Goal: Check status: Check status

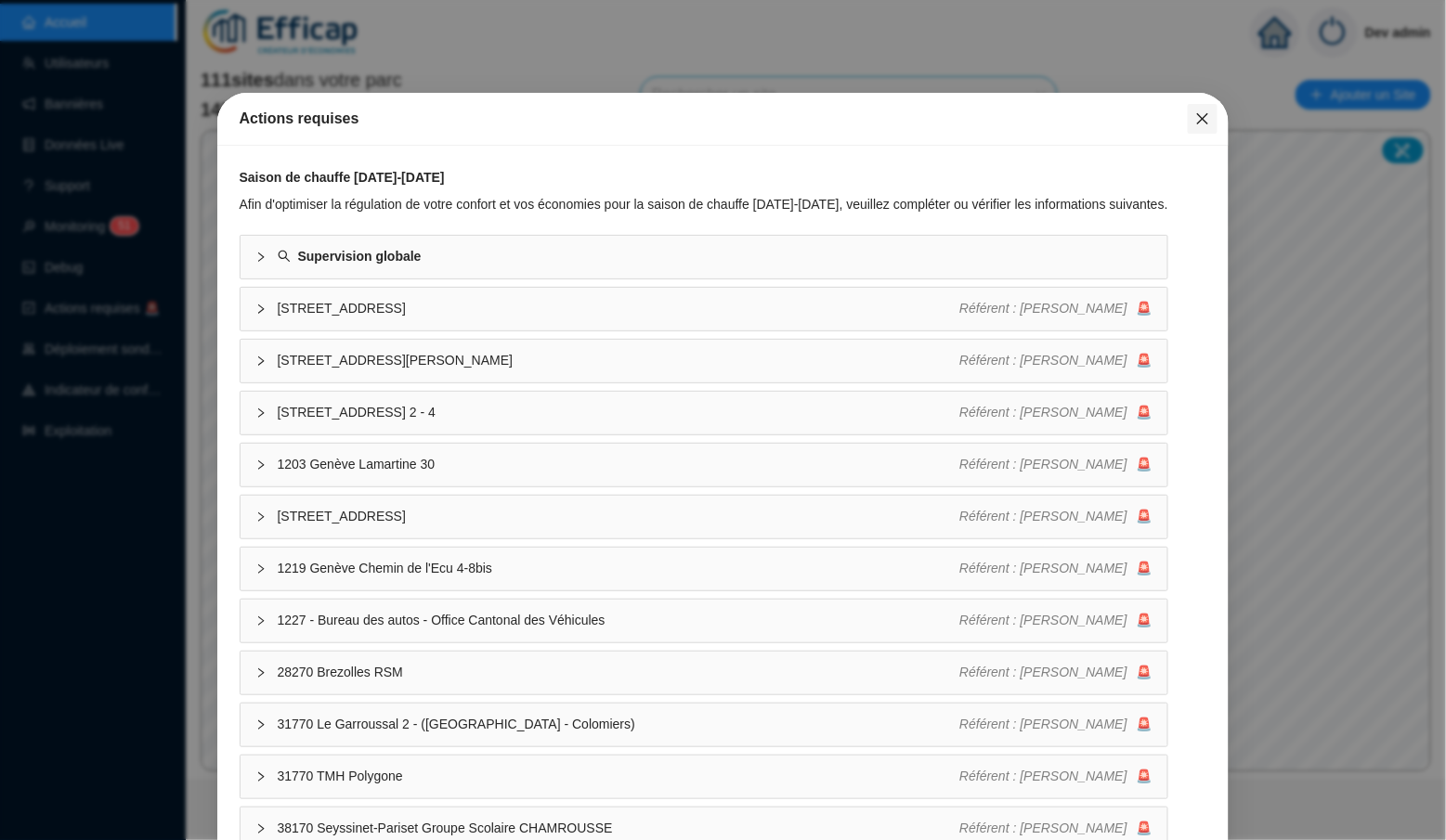
click at [1197, 120] on icon "close" at bounding box center [1202, 118] width 15 height 15
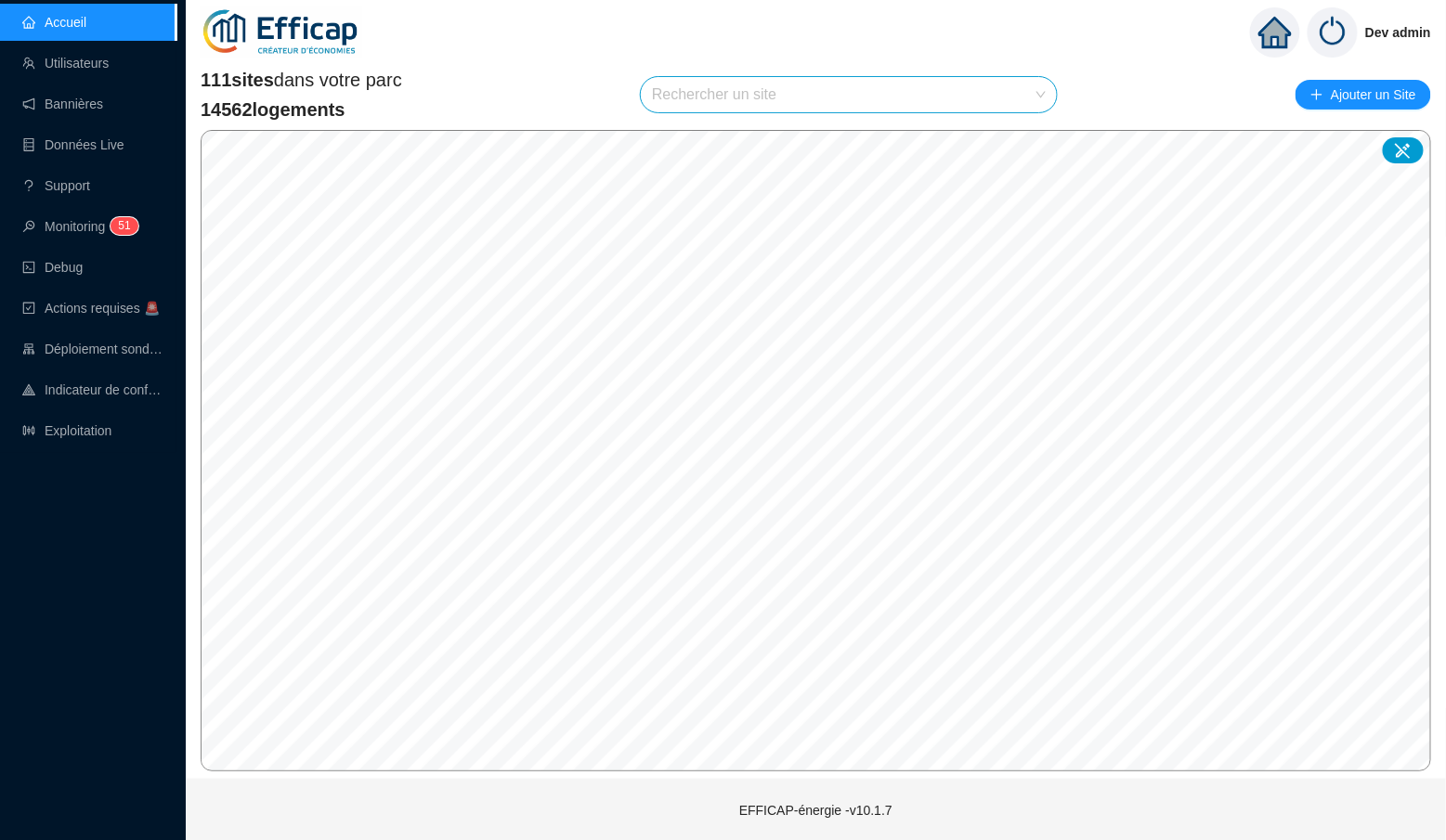
click at [852, 84] on input "search" at bounding box center [840, 94] width 377 height 35
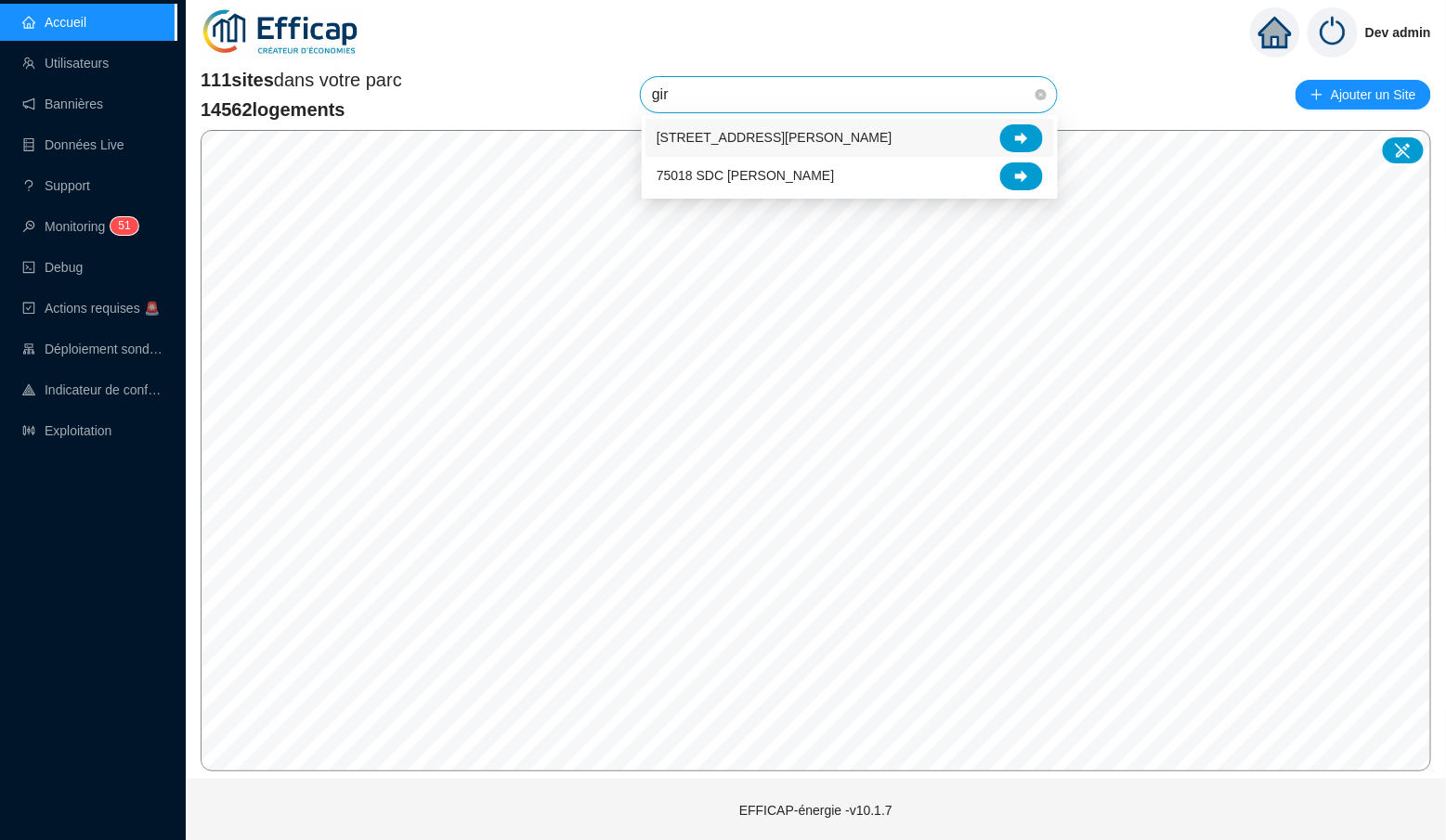
type input "gira"
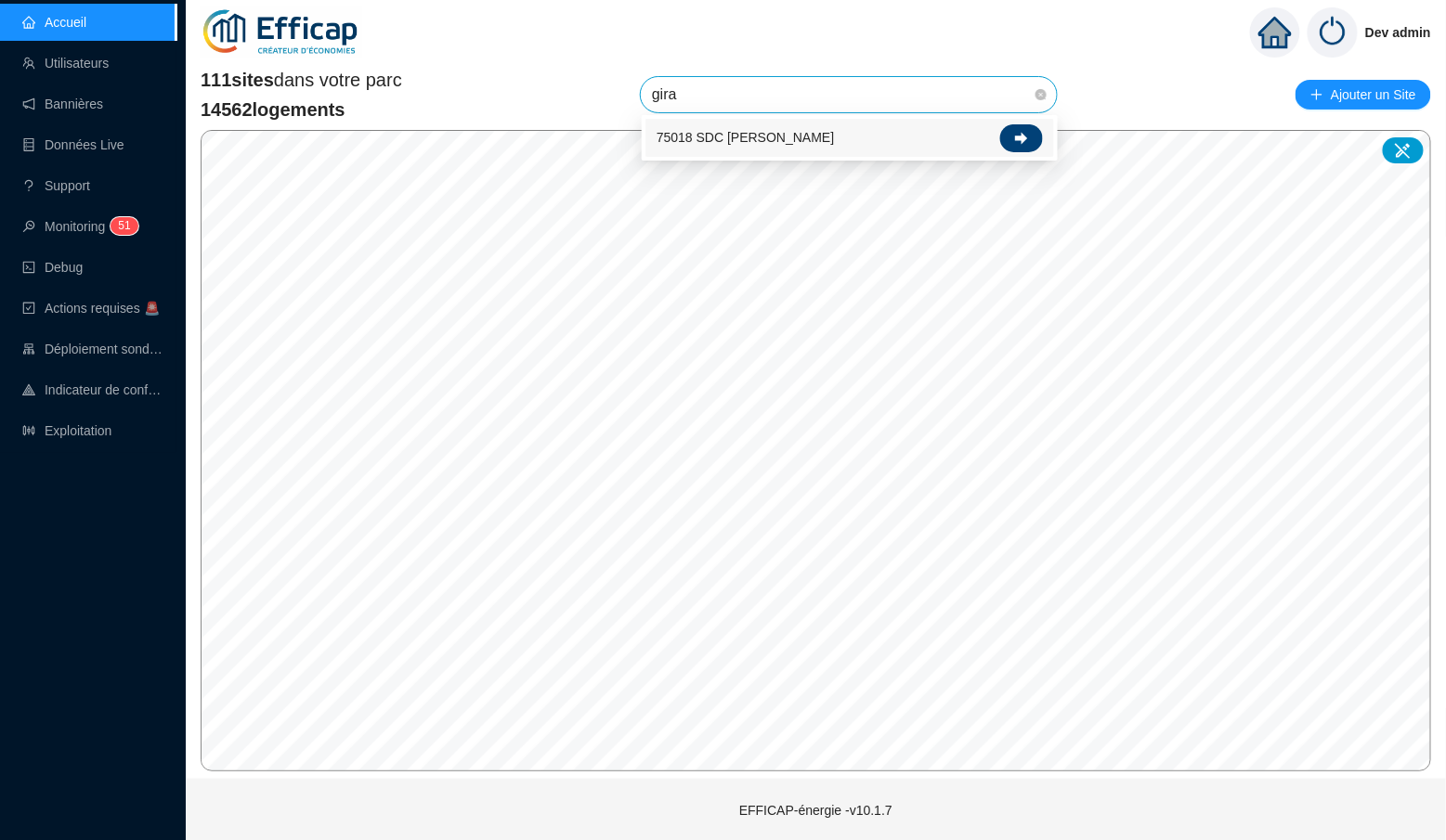
click at [1017, 138] on icon at bounding box center [1021, 138] width 13 height 12
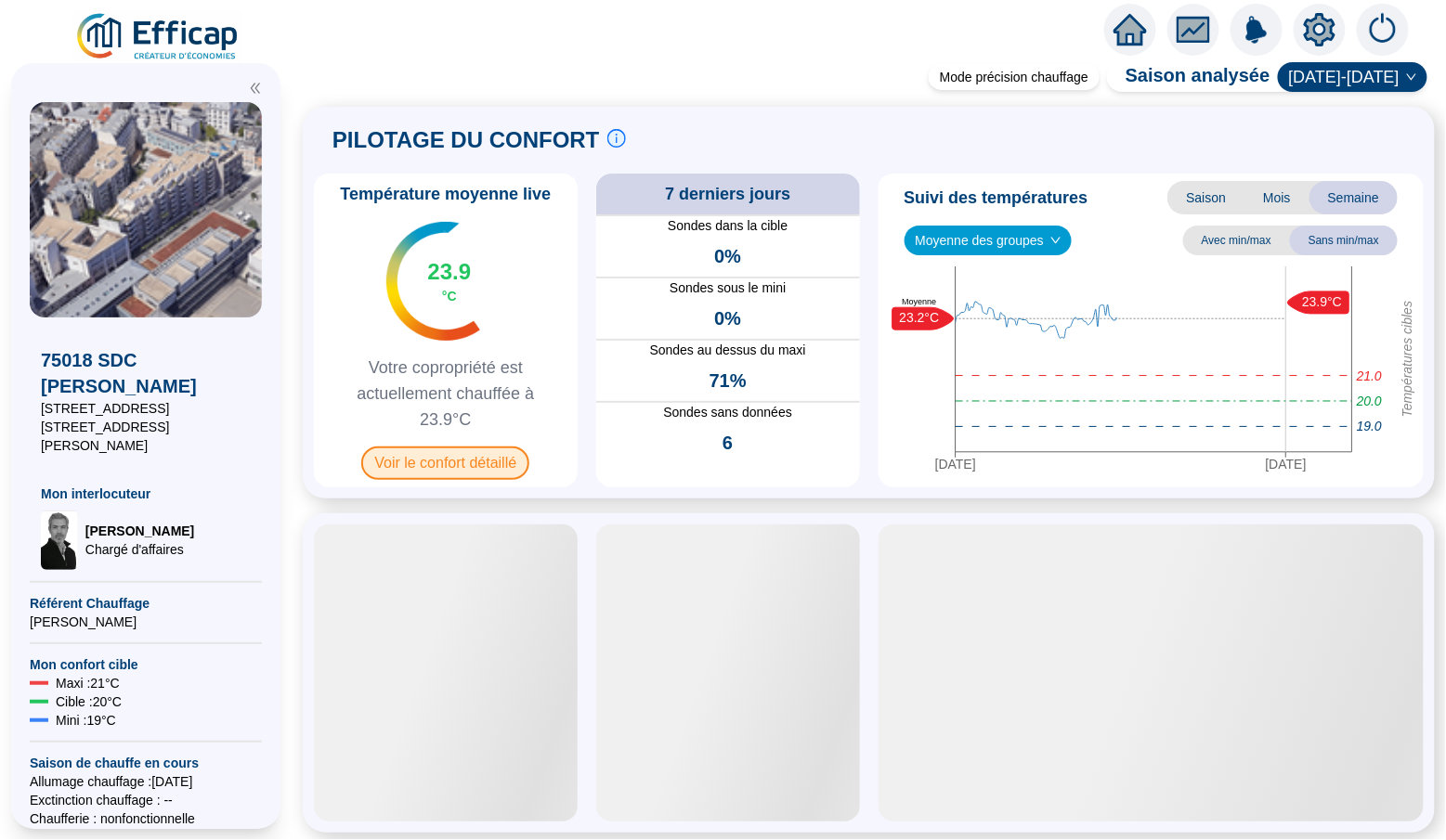
click at [499, 465] on span "Voir le confort détaillé" at bounding box center [445, 463] width 168 height 33
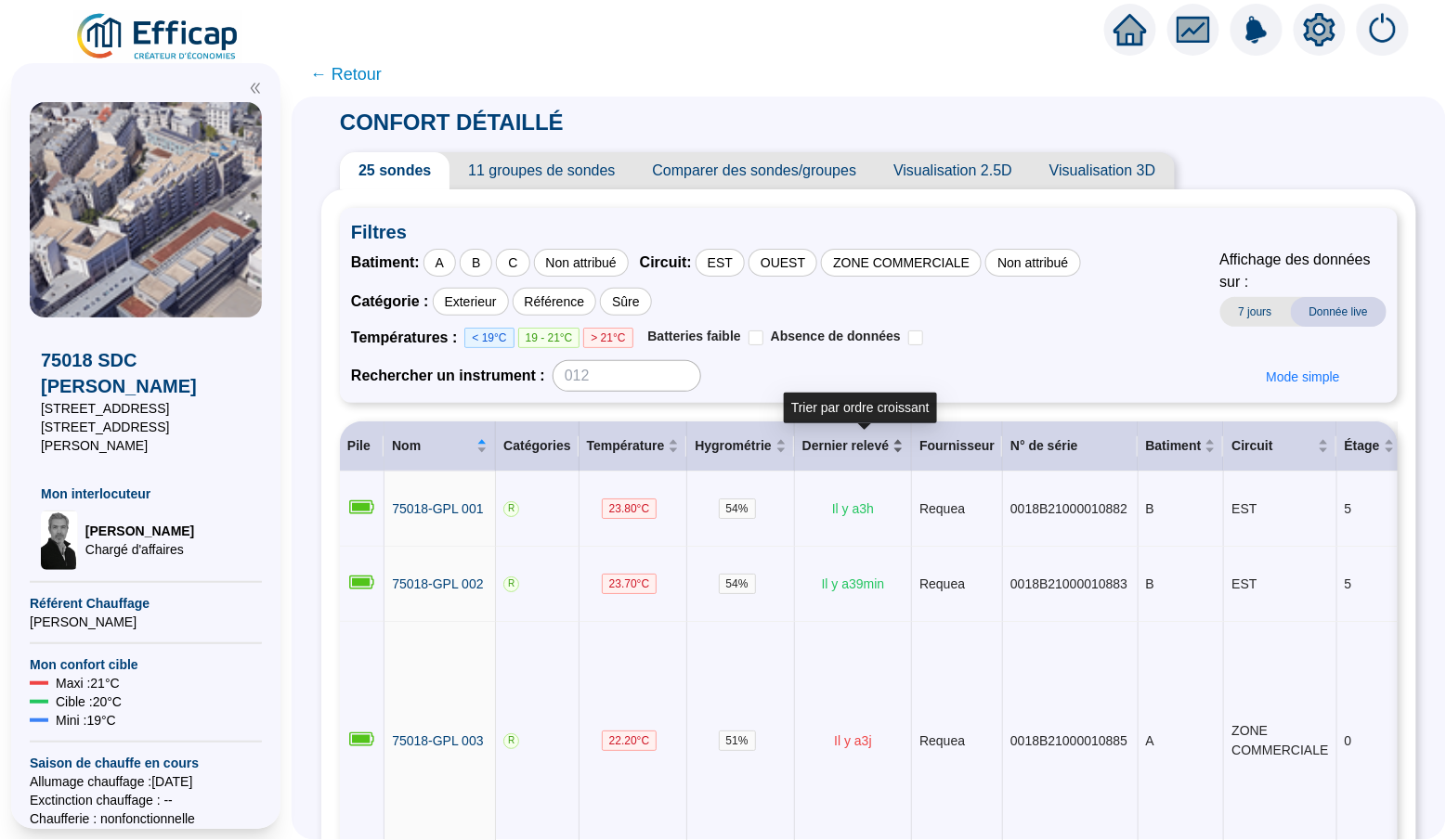
click at [903, 445] on div "Dernier relevé" at bounding box center [853, 446] width 101 height 19
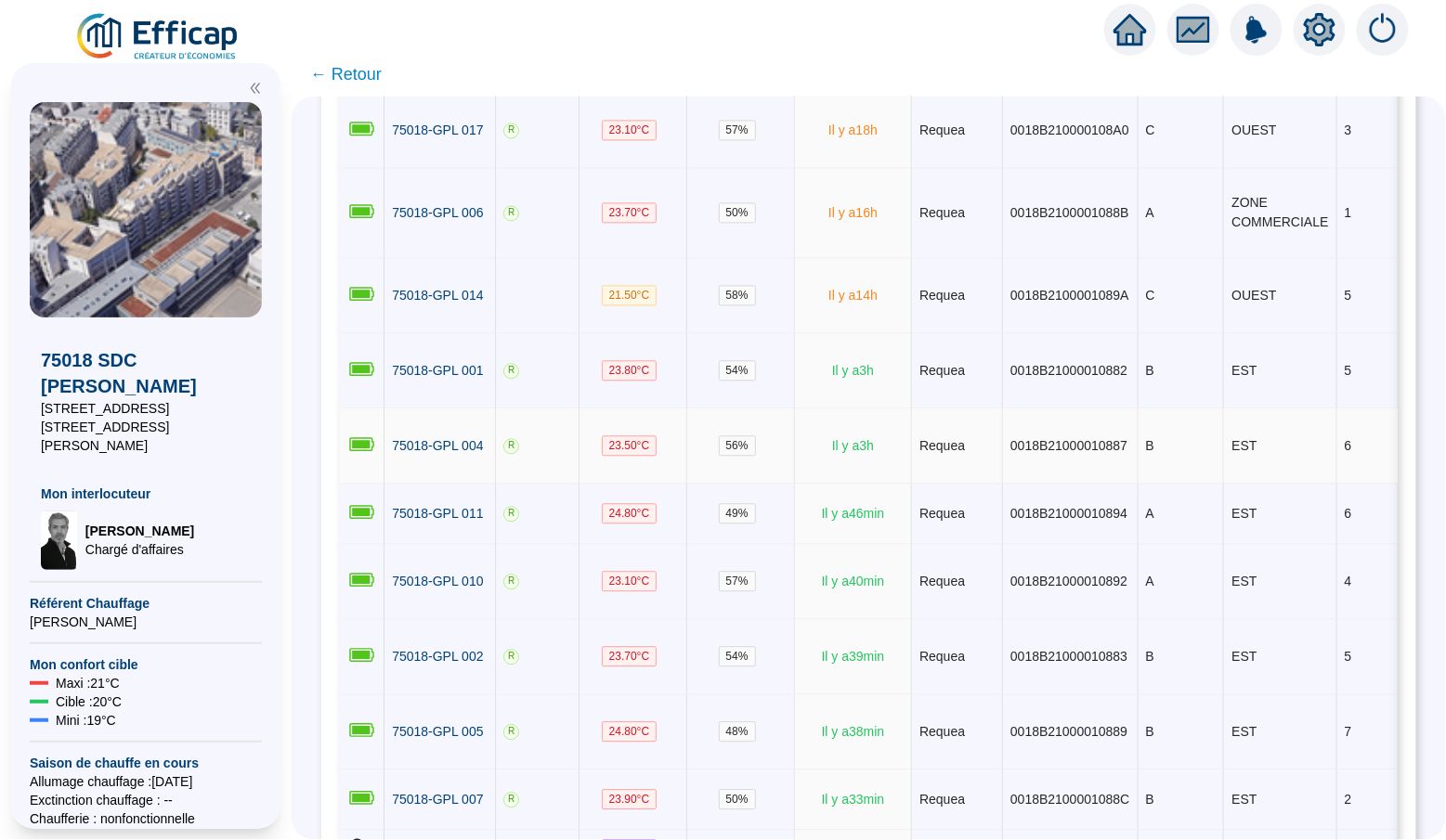
scroll to position [1612, 0]
click at [1129, 32] on icon "home" at bounding box center [1129, 29] width 33 height 26
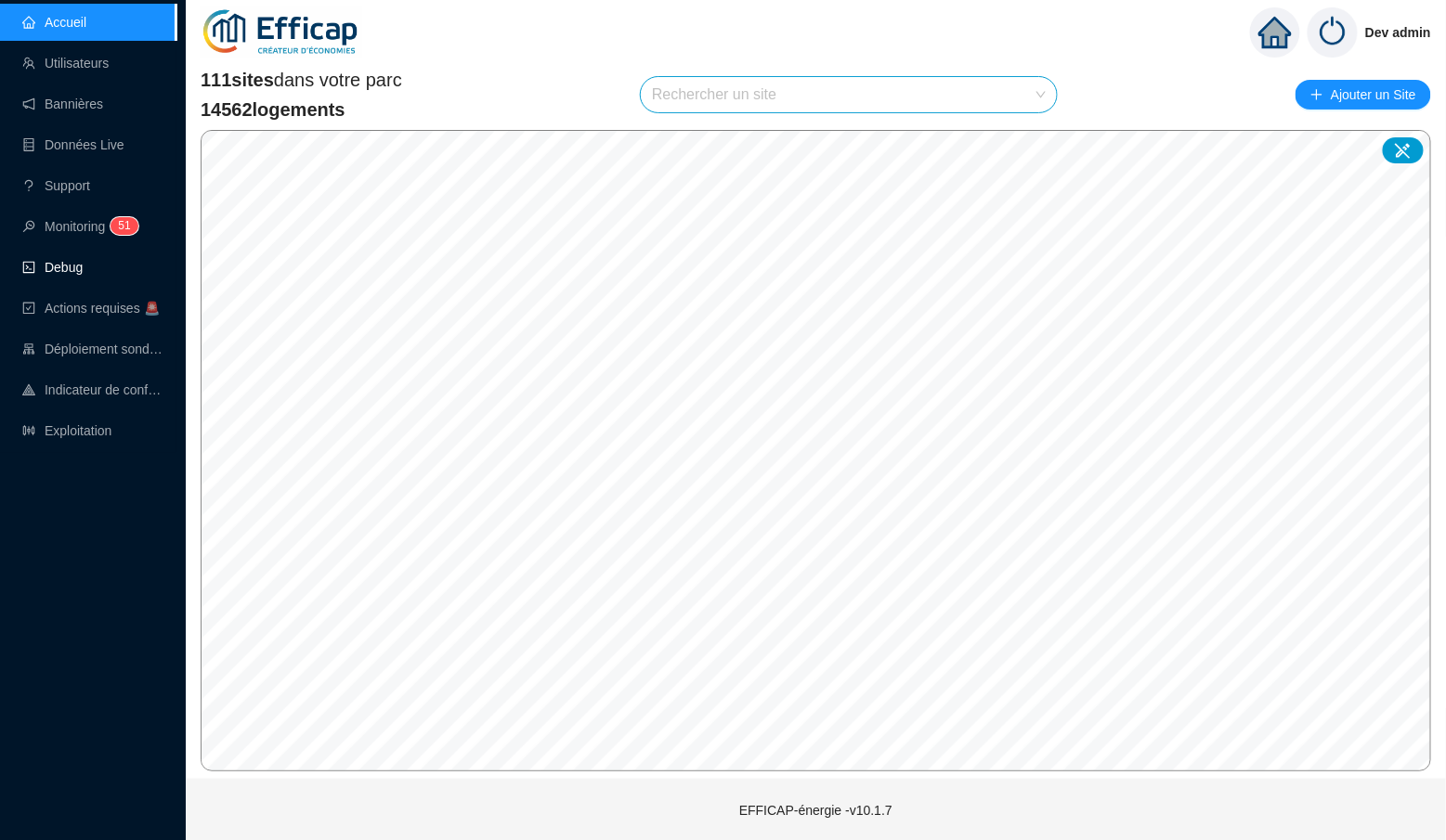
click at [70, 268] on link "Debug" at bounding box center [52, 267] width 60 height 15
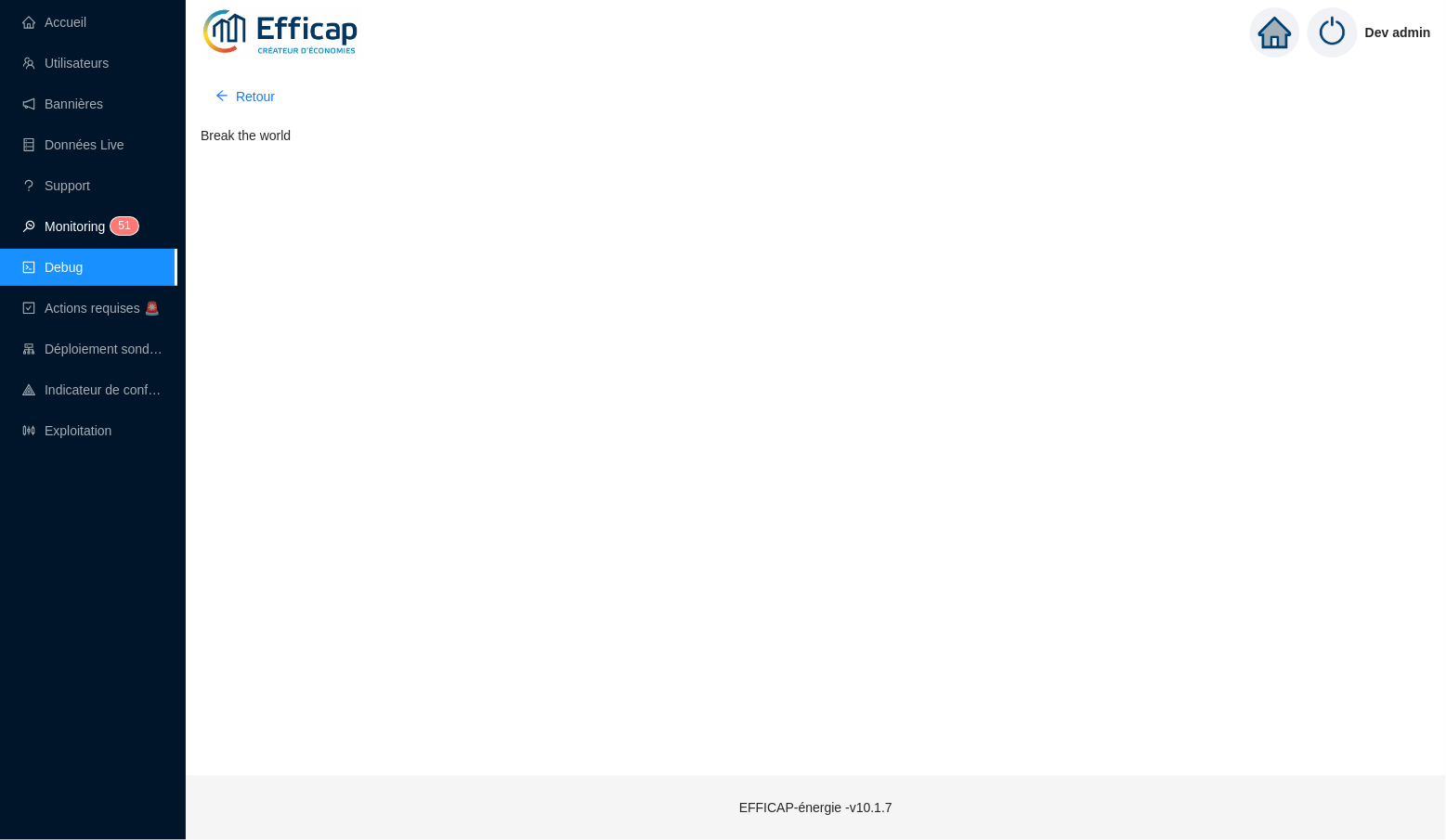
click at [81, 219] on link "Monitoring 5 1" at bounding box center [78, 226] width 111 height 15
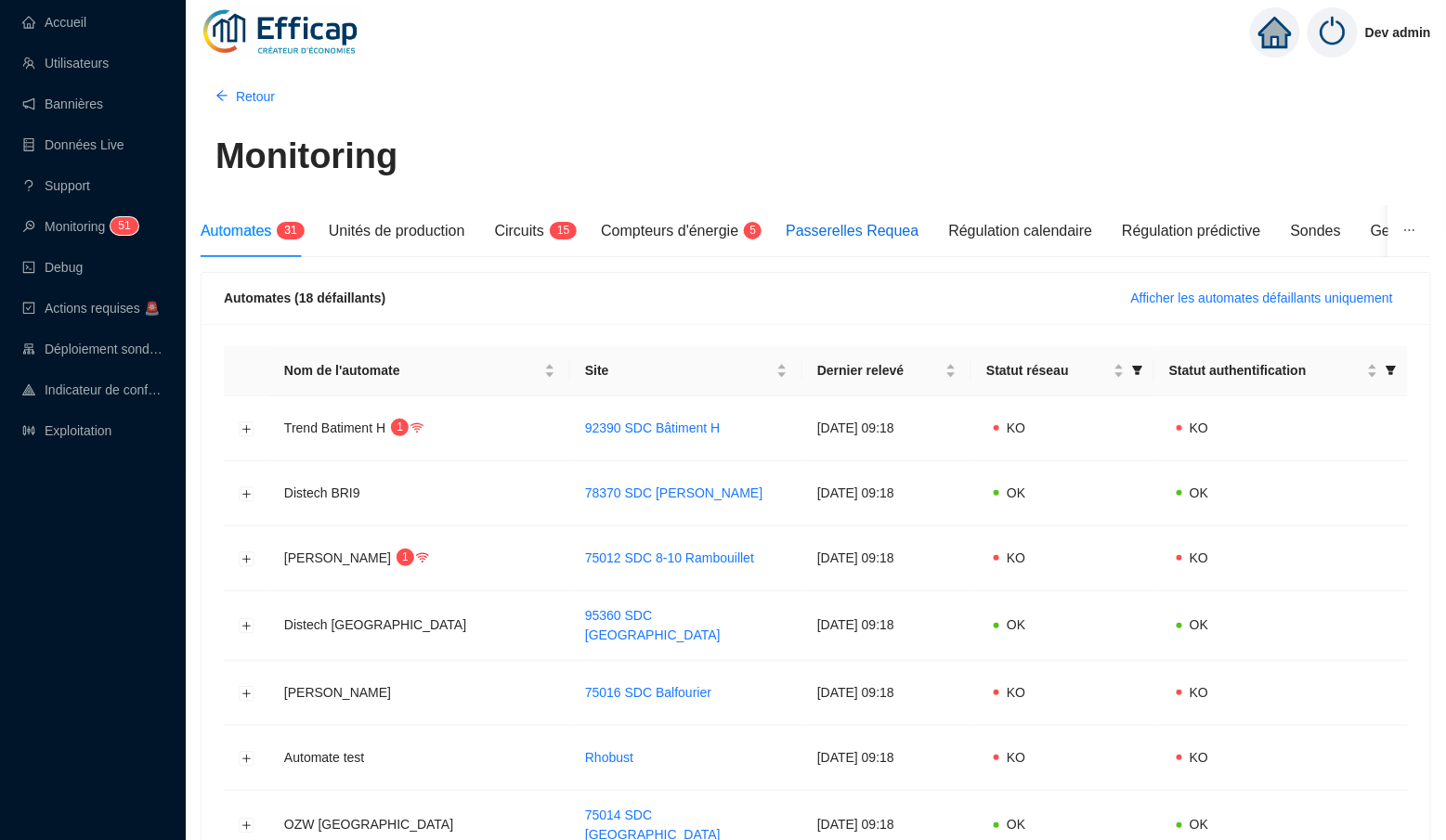
click at [889, 231] on span "Passerelles Requea" at bounding box center [852, 230] width 133 height 16
click at [1208, 301] on span "Afficher les automates défaillants uniquement" at bounding box center [1262, 298] width 262 height 19
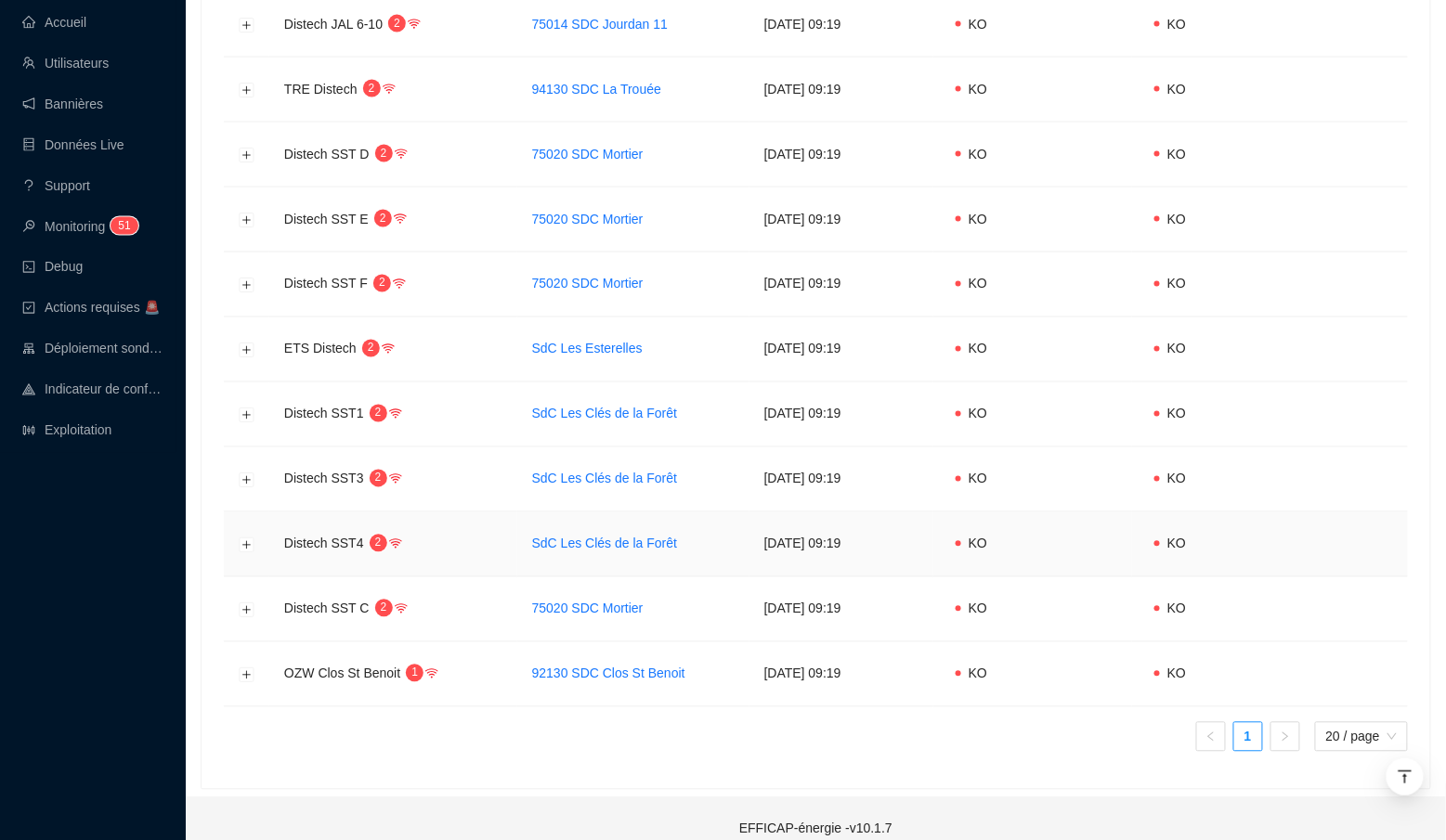
scroll to position [867, 0]
click at [241, 604] on button "Développer la ligne" at bounding box center [247, 611] width 15 height 15
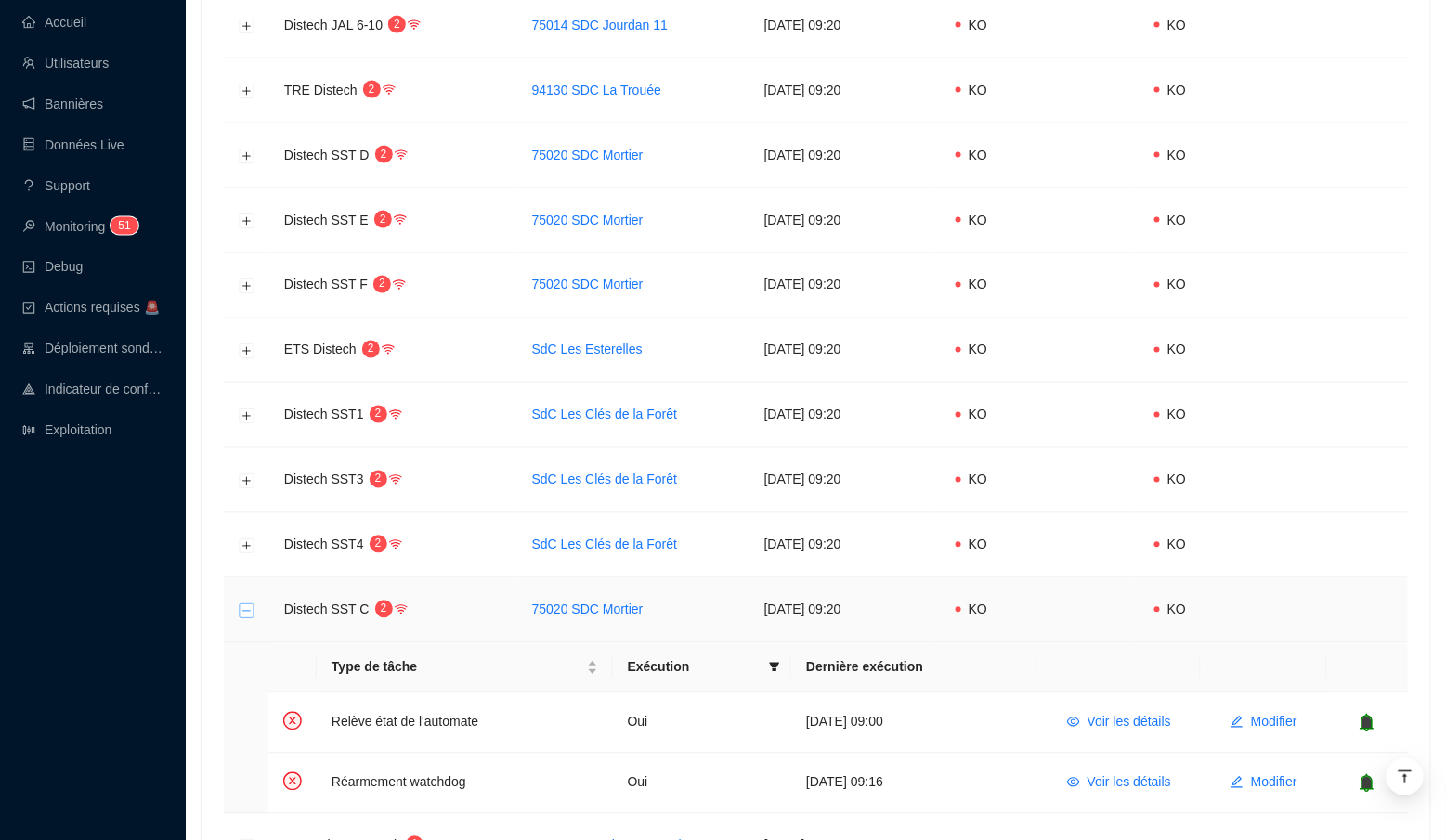
click at [241, 604] on button "Réduire la ligne" at bounding box center [247, 611] width 15 height 15
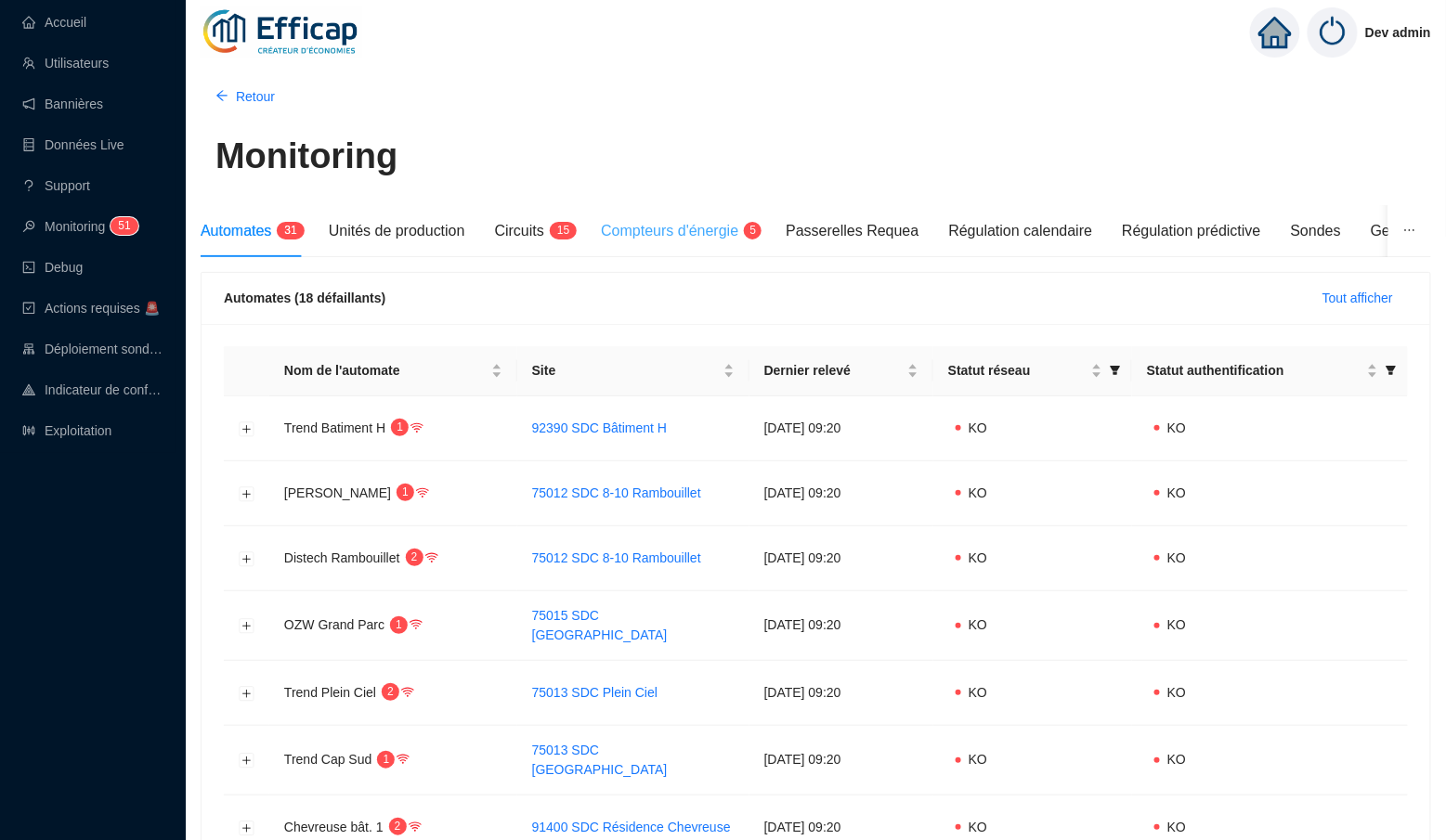
scroll to position [0, 0]
click at [563, 237] on span "1 5" at bounding box center [557, 231] width 27 height 15
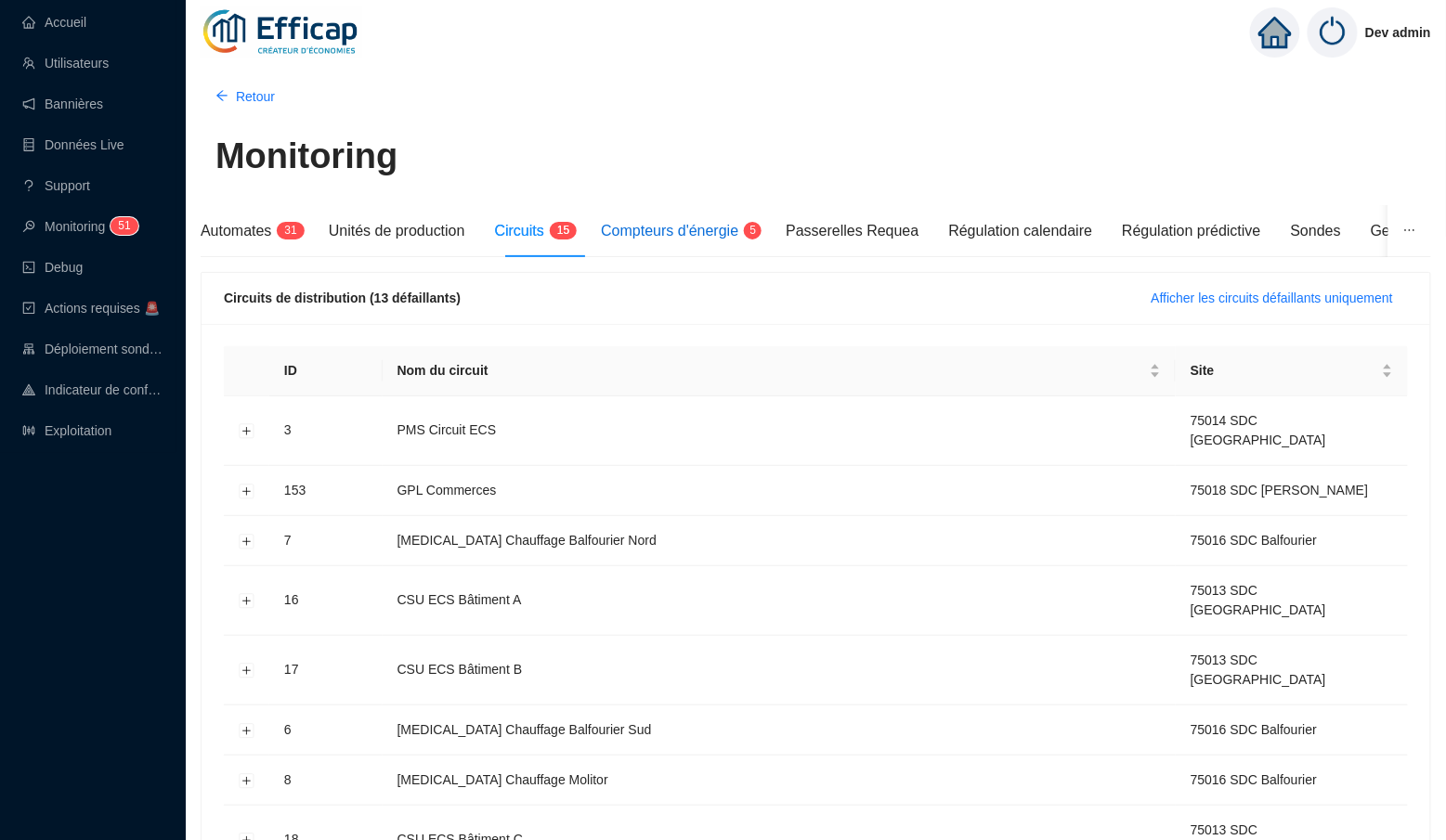
click at [684, 229] on span "Compteurs d'énergie" at bounding box center [670, 230] width 138 height 16
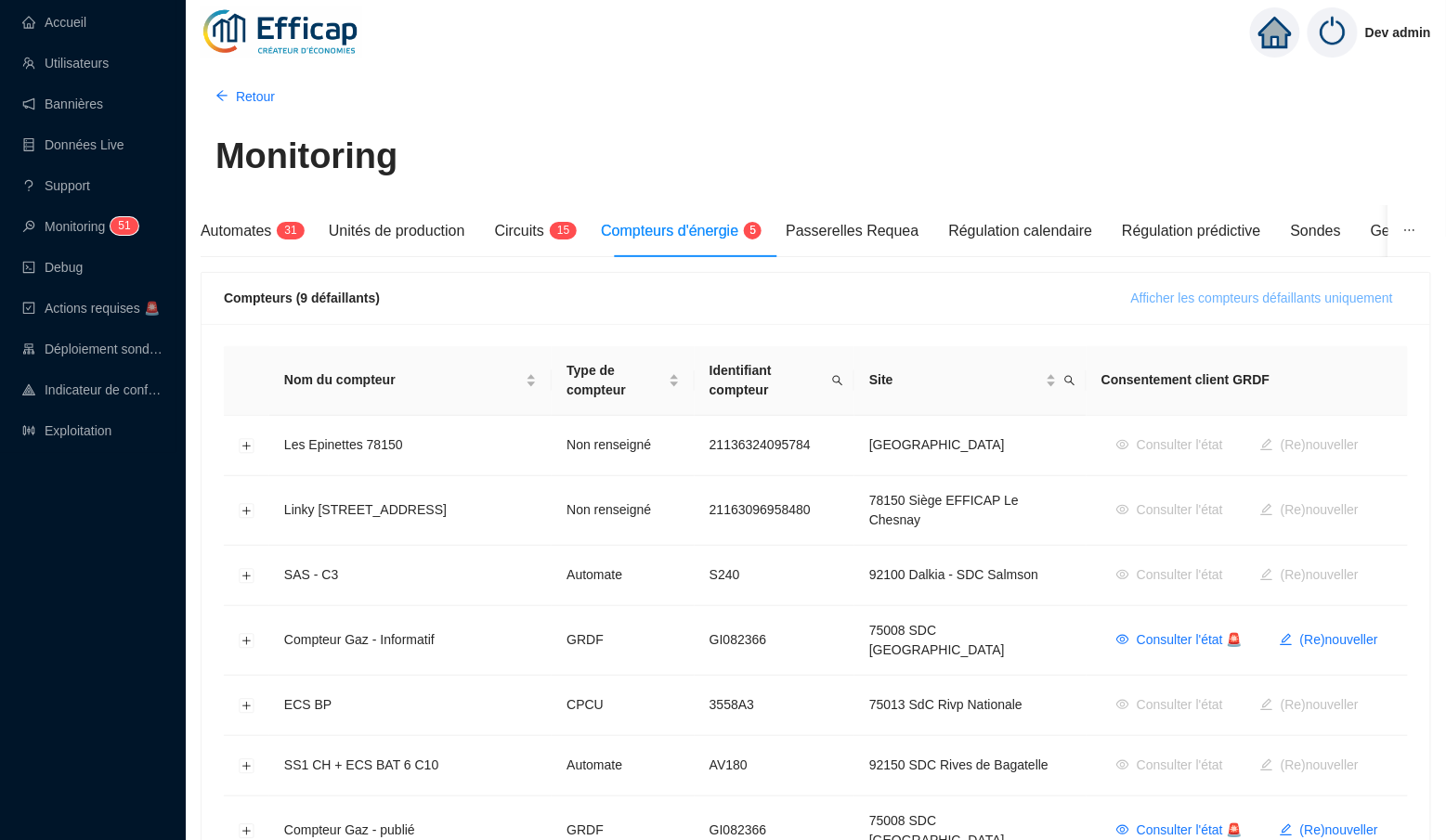
click at [1240, 294] on span "Afficher les compteurs défaillants uniquement" at bounding box center [1262, 298] width 262 height 19
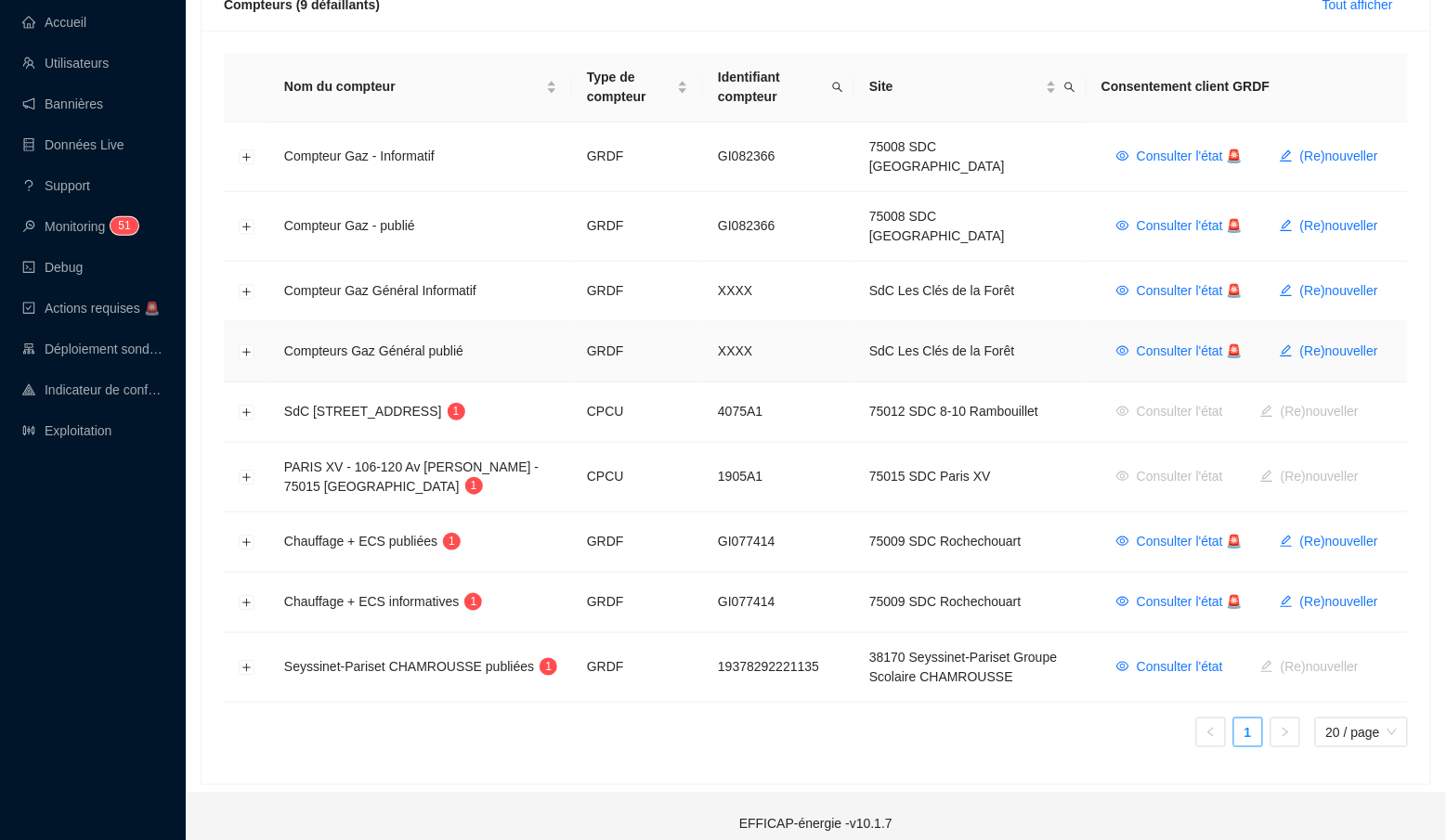
scroll to position [292, 0]
click at [1228, 533] on span "Consulter l'état 🚨" at bounding box center [1189, 543] width 106 height 19
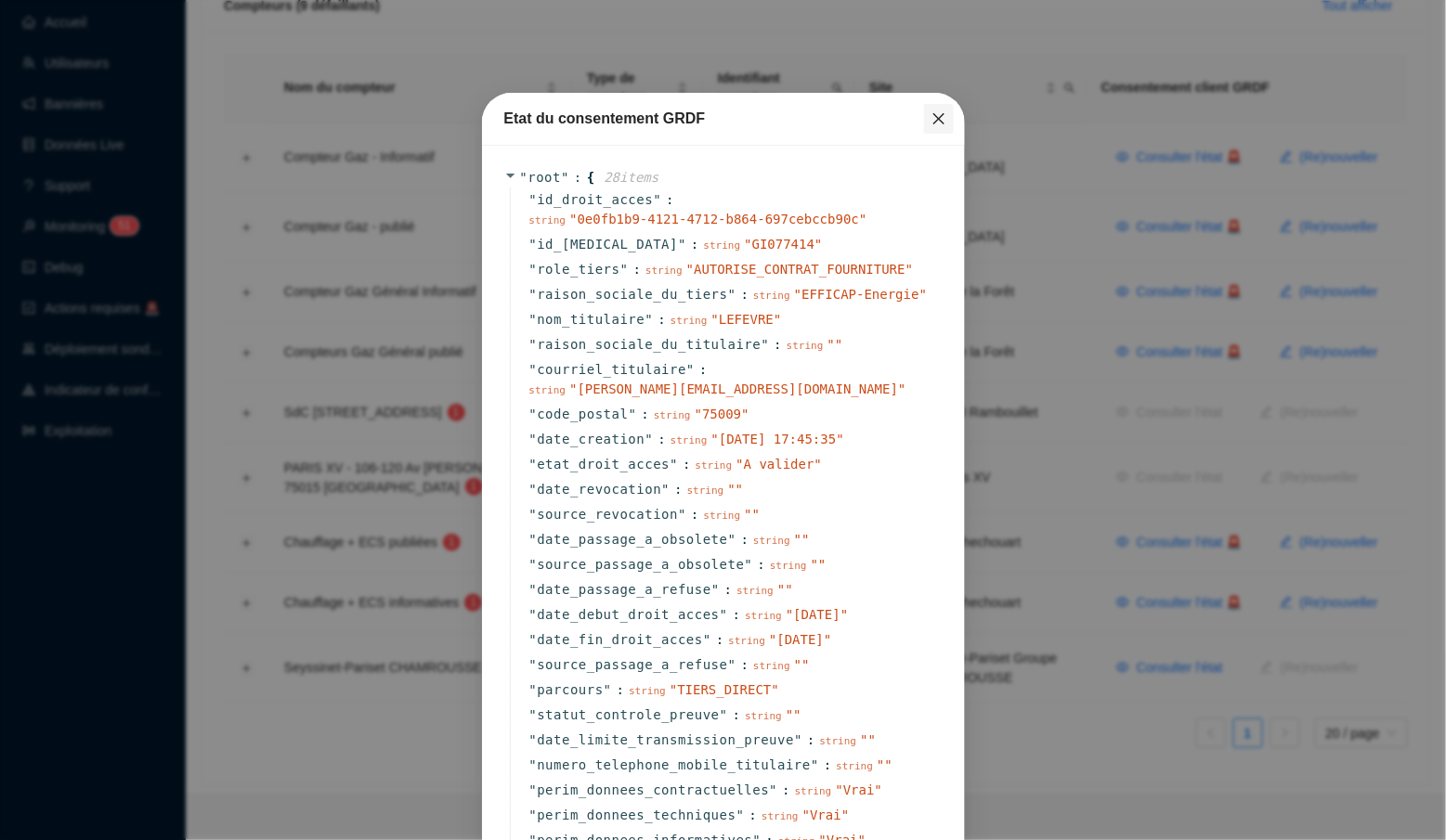
scroll to position [0, 0]
click at [937, 118] on icon "close" at bounding box center [938, 118] width 15 height 15
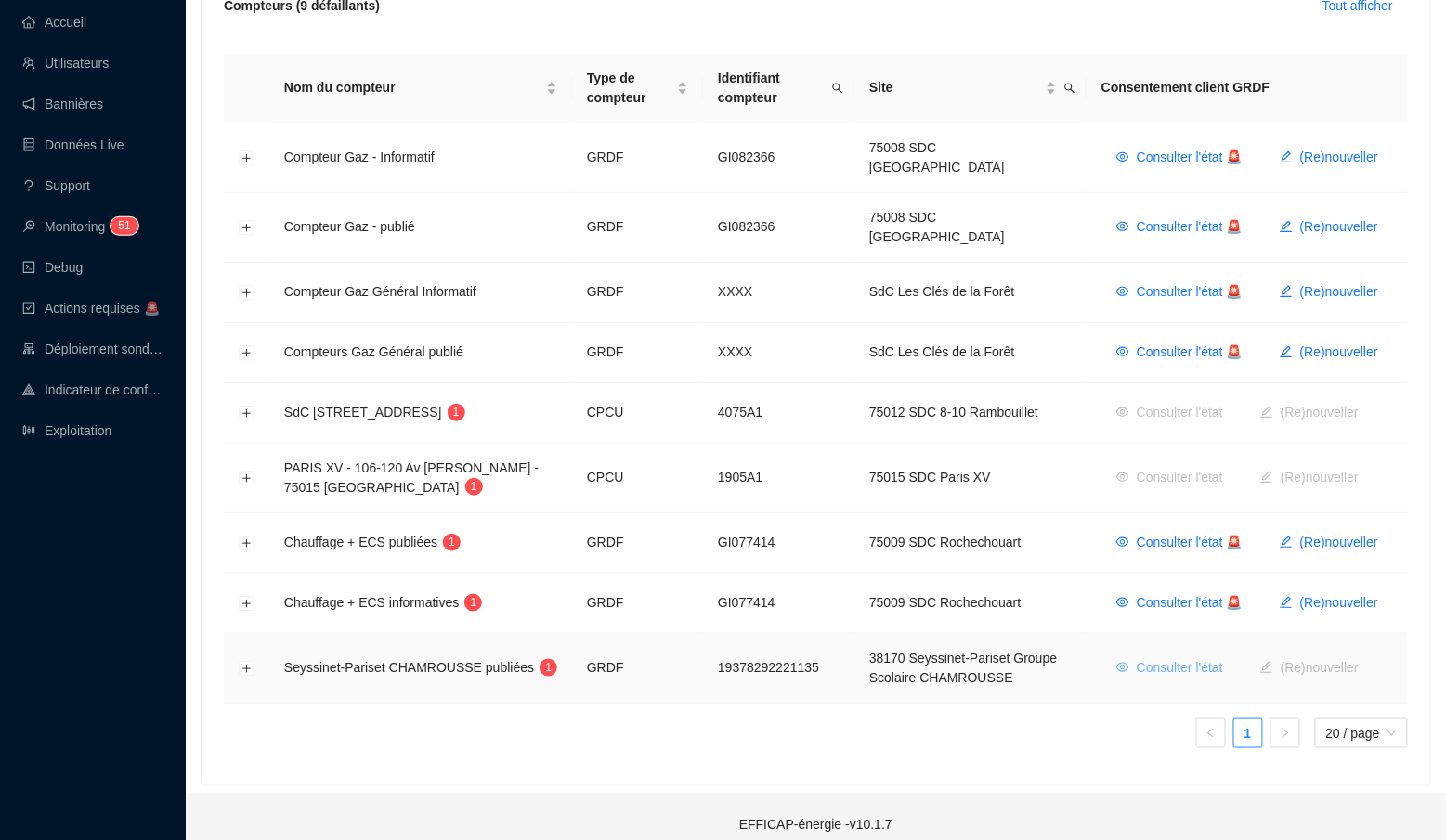
click at [1195, 658] on span "Consulter l'état" at bounding box center [1179, 668] width 86 height 19
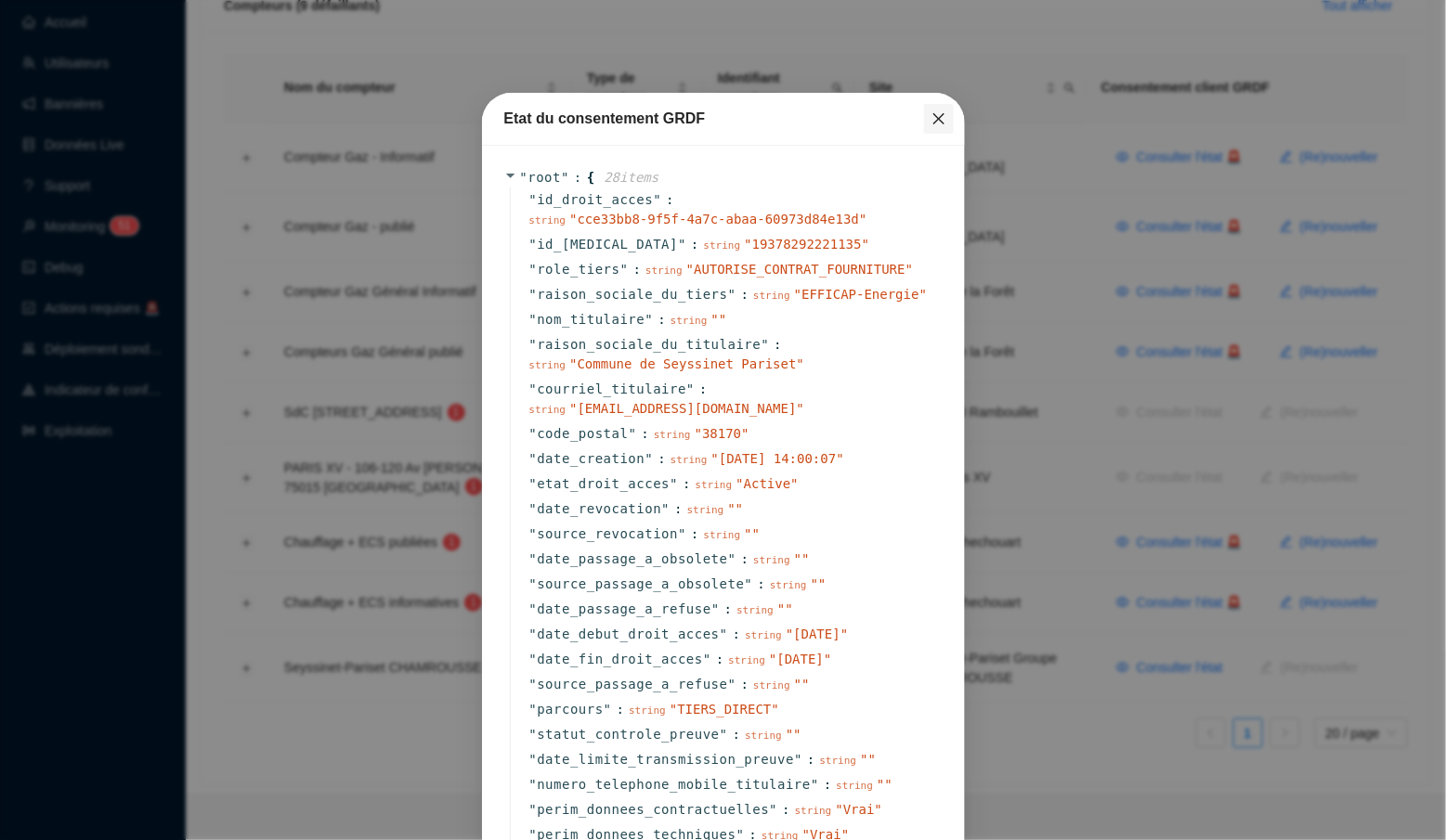
click at [926, 104] on button "Close" at bounding box center [938, 118] width 30 height 30
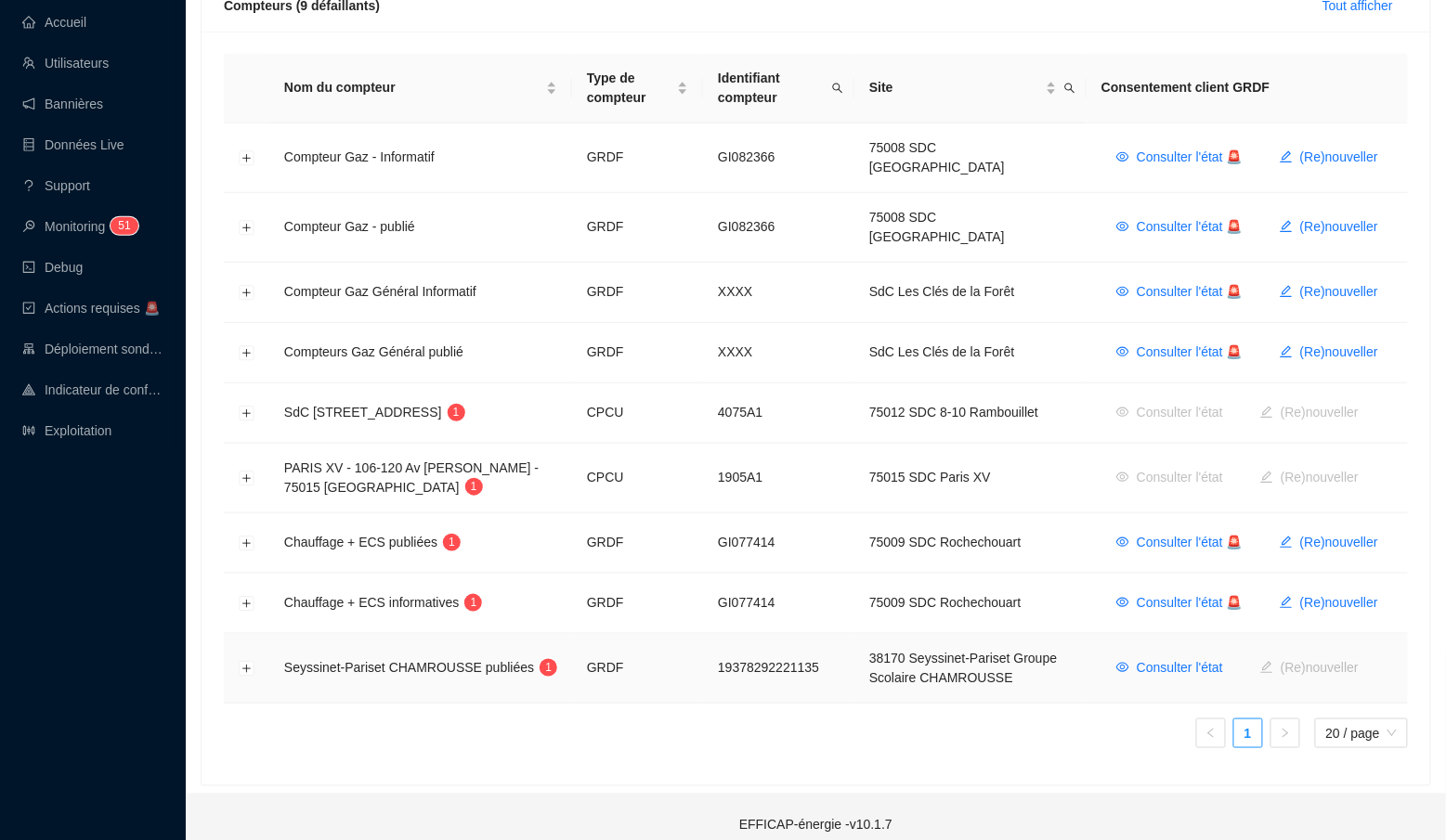
click at [237, 648] on td at bounding box center [246, 669] width 46 height 70
click at [245, 662] on button "Développer la ligne" at bounding box center [247, 669] width 15 height 15
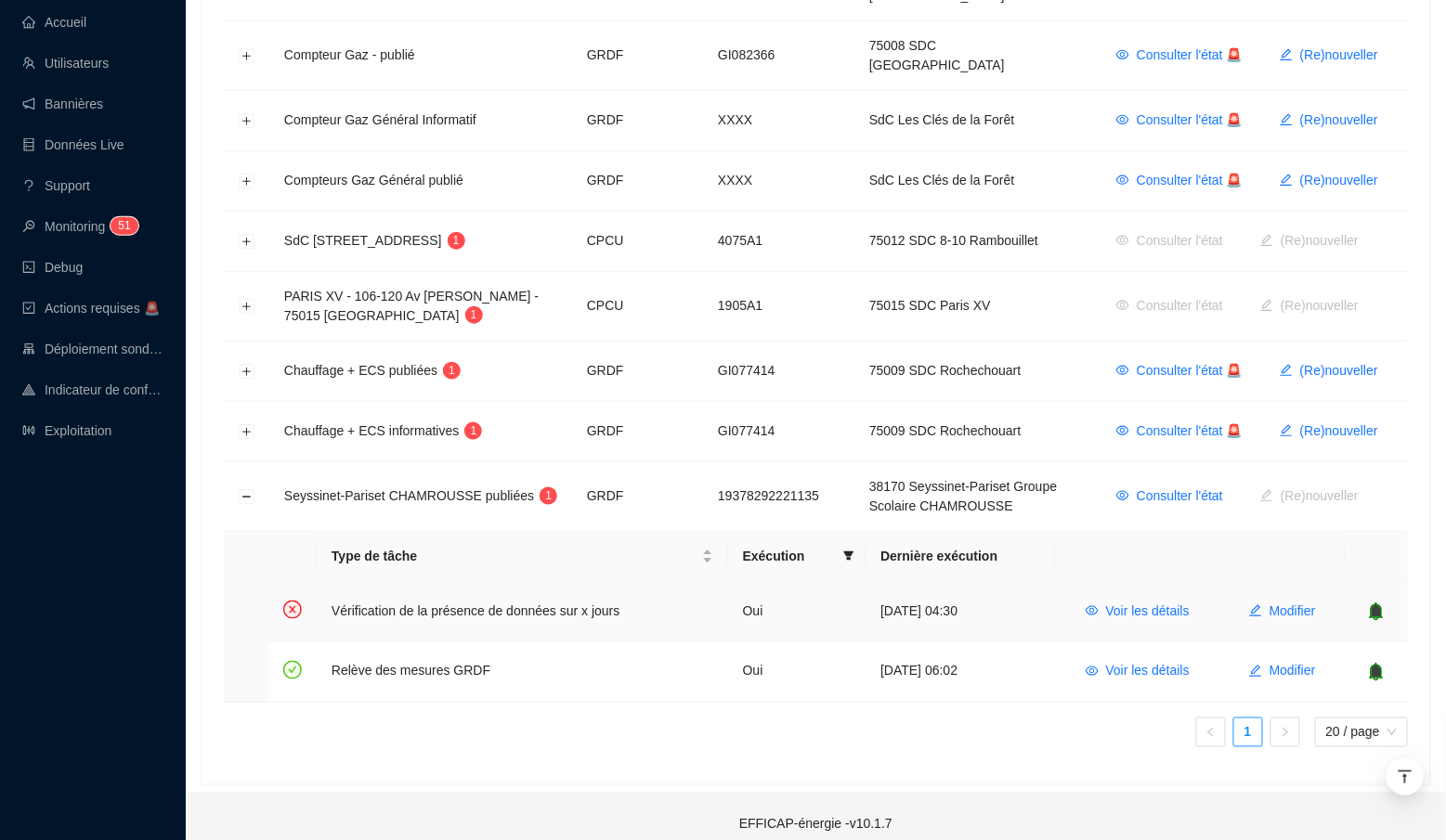
scroll to position [462, 0]
click at [1156, 604] on span "Voir les détails" at bounding box center [1148, 614] width 84 height 19
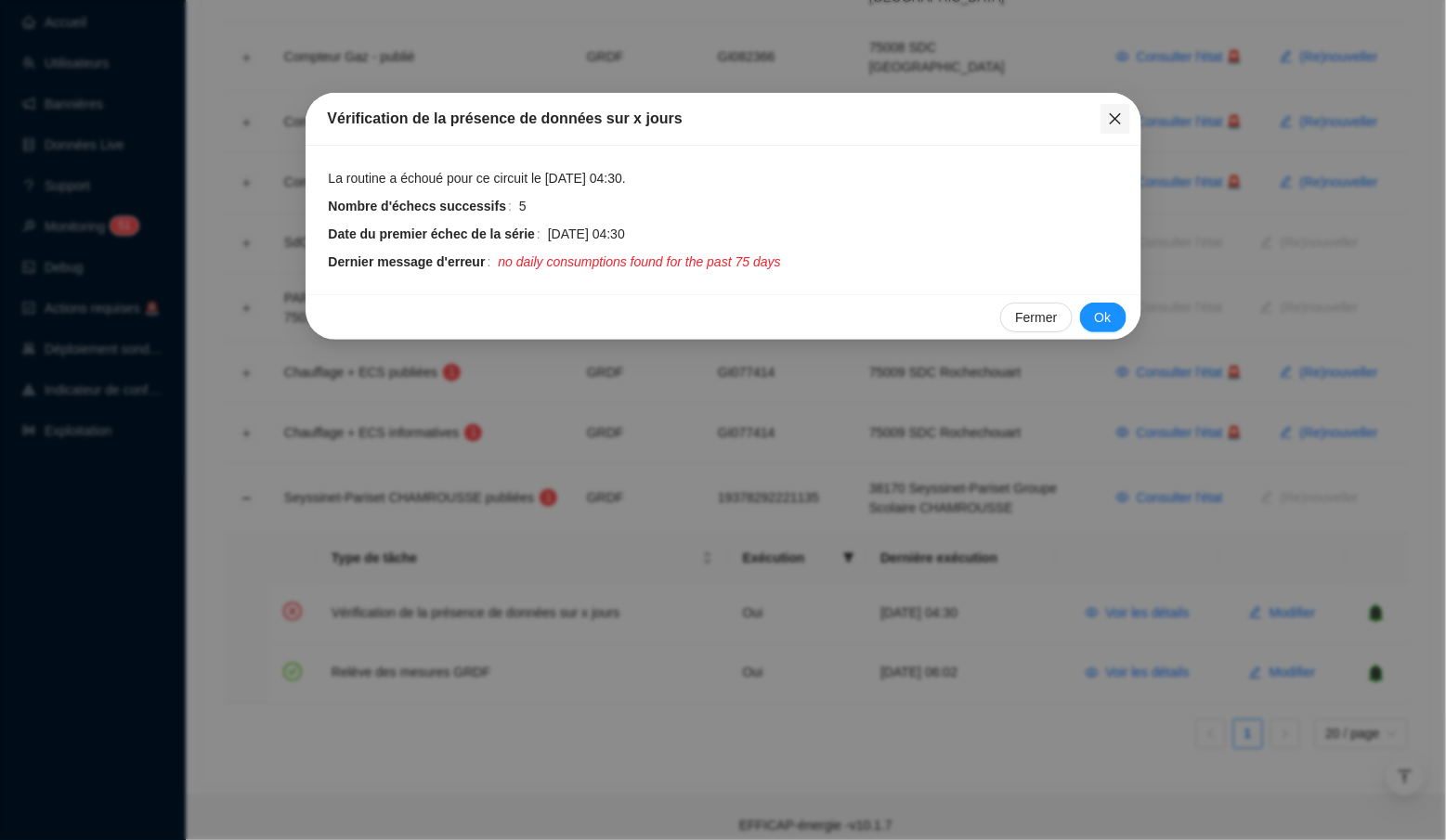
click at [1119, 118] on icon "close" at bounding box center [1115, 118] width 15 height 15
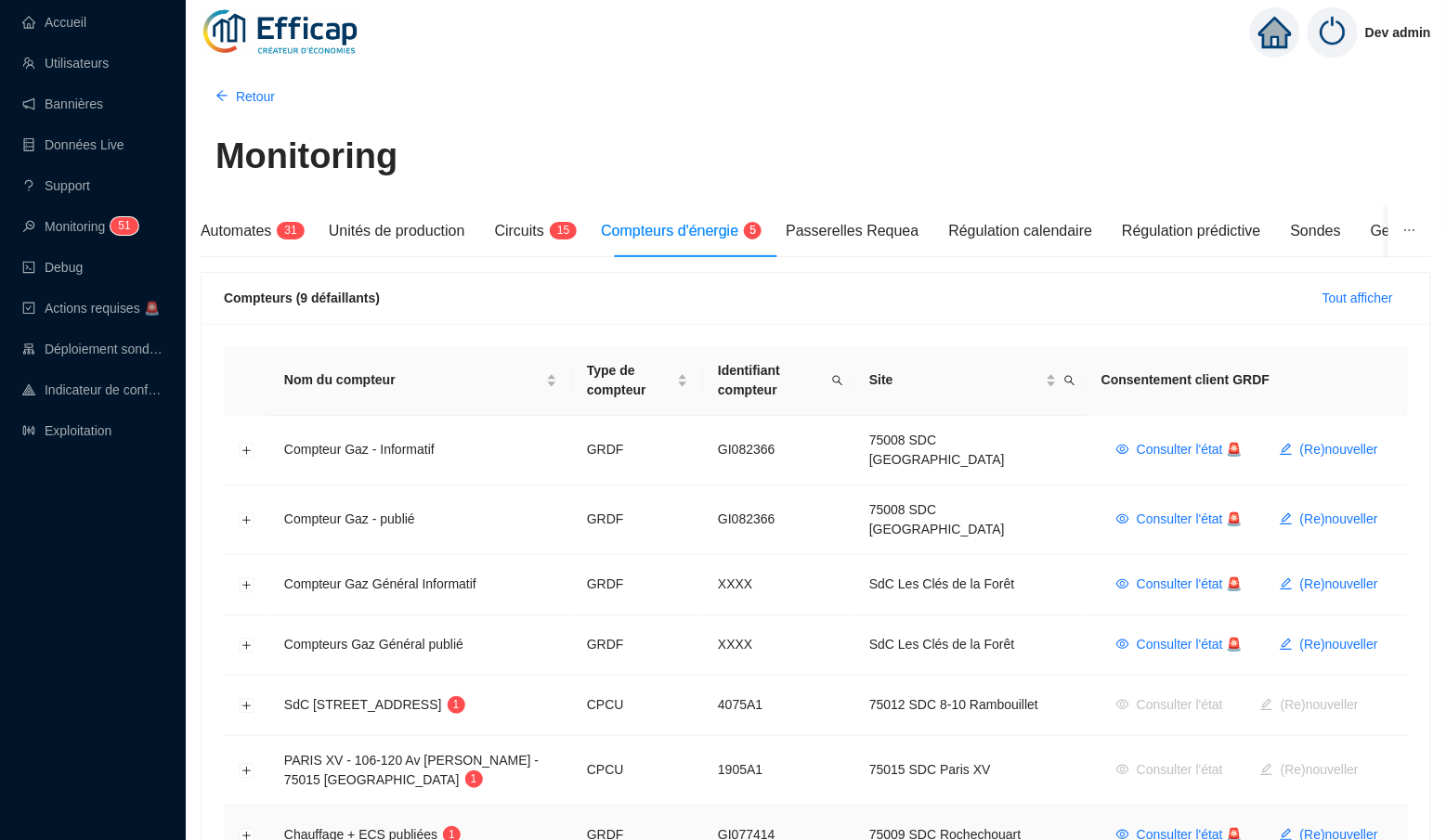
scroll to position [0, 0]
click at [555, 245] on div "Circuits 1 5" at bounding box center [533, 231] width 77 height 52
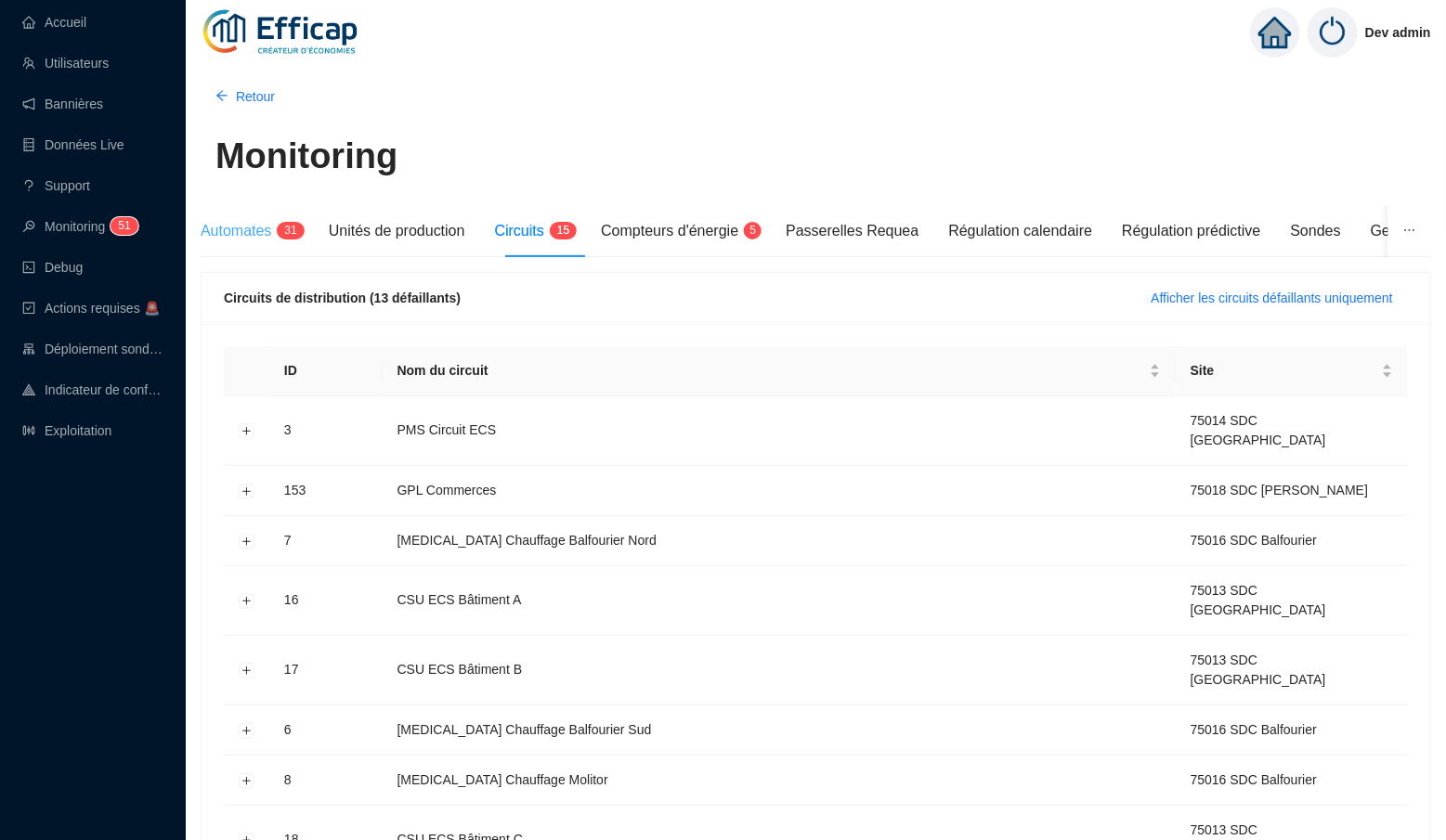
click at [240, 243] on div "Automates 3 1" at bounding box center [250, 231] width 98 height 52
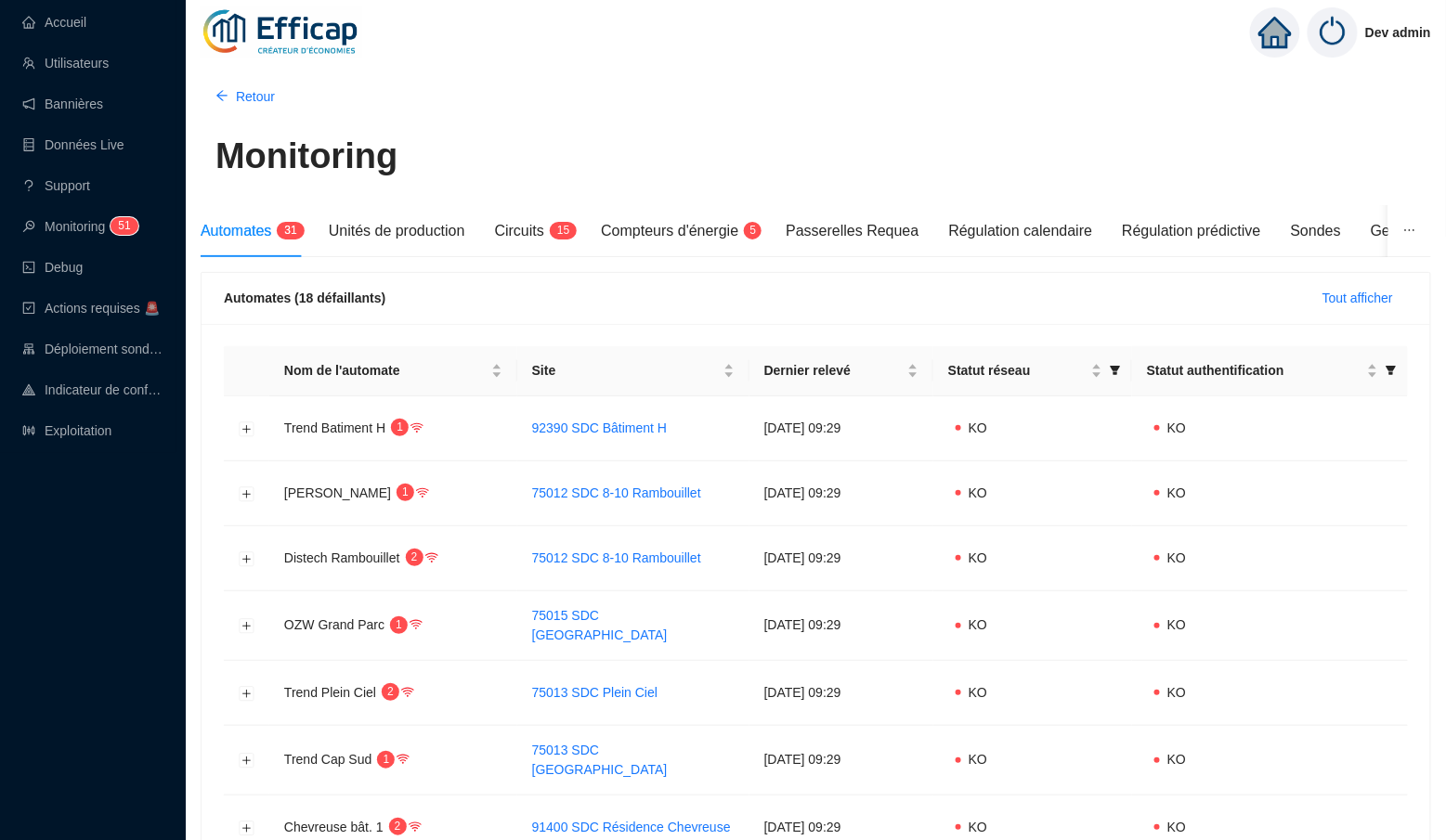
click at [597, 109] on div "Retour" at bounding box center [816, 96] width 1230 height 30
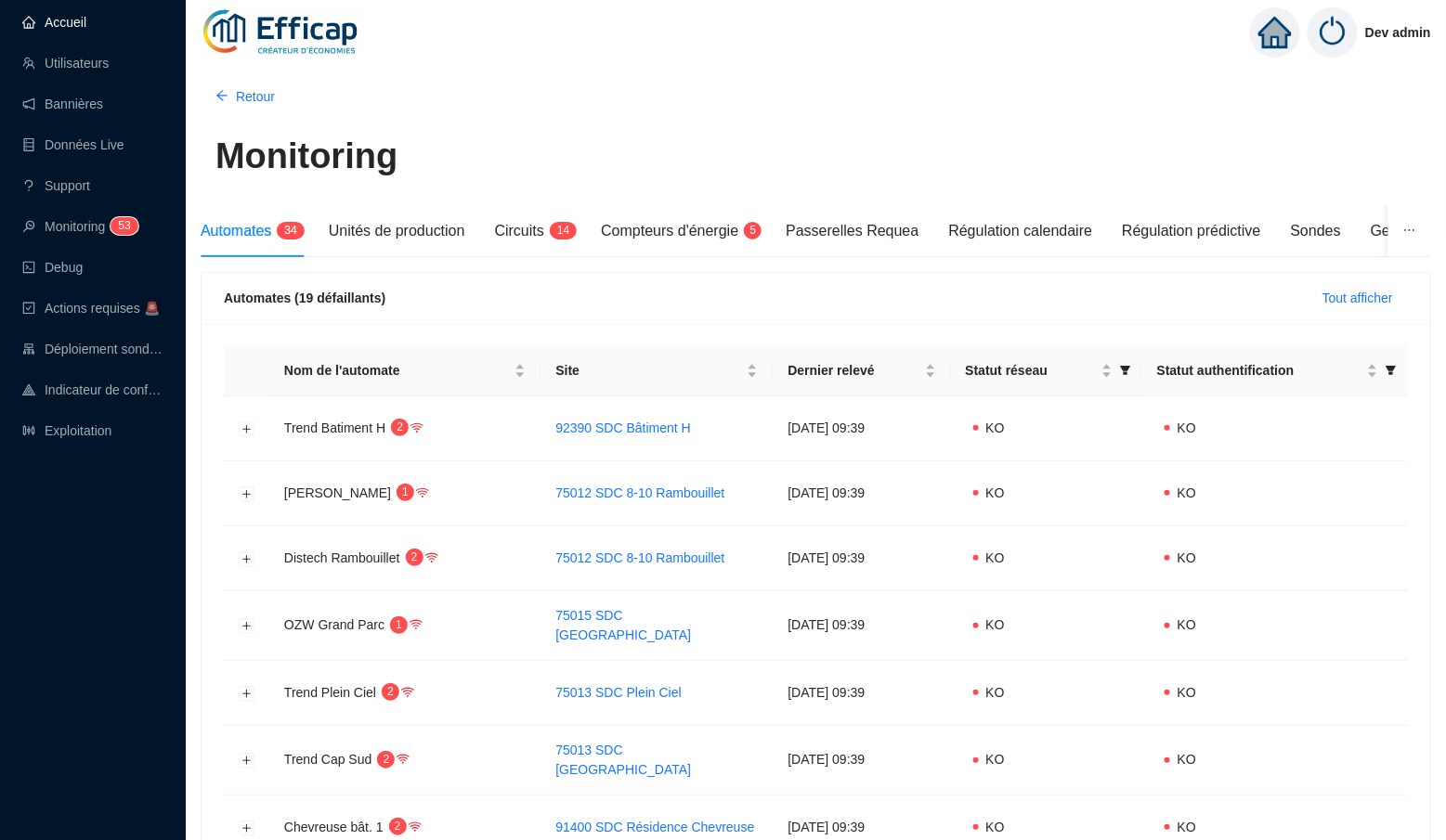
click at [85, 30] on link "Accueil" at bounding box center [54, 21] width 64 height 15
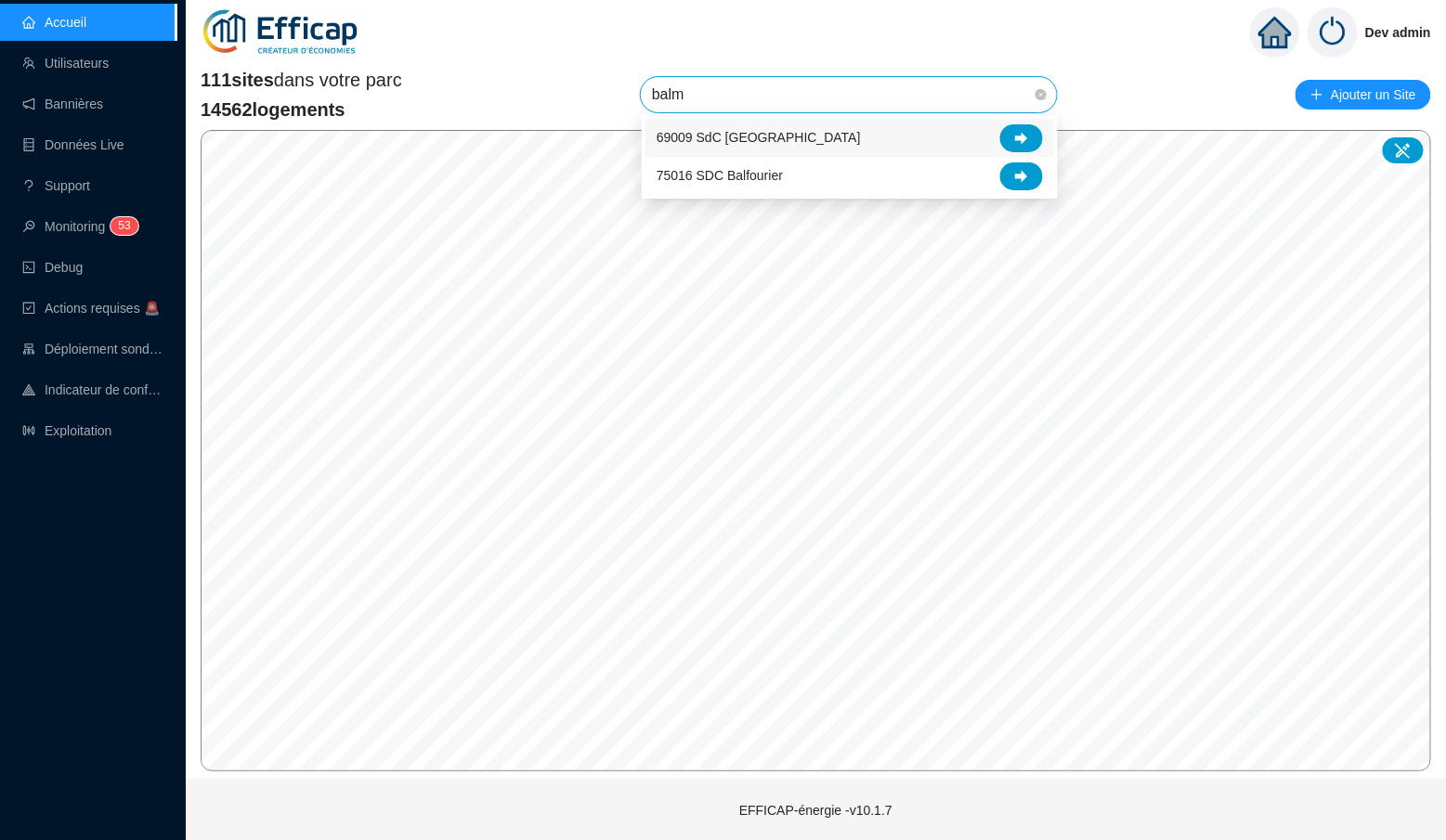
type input "balmo"
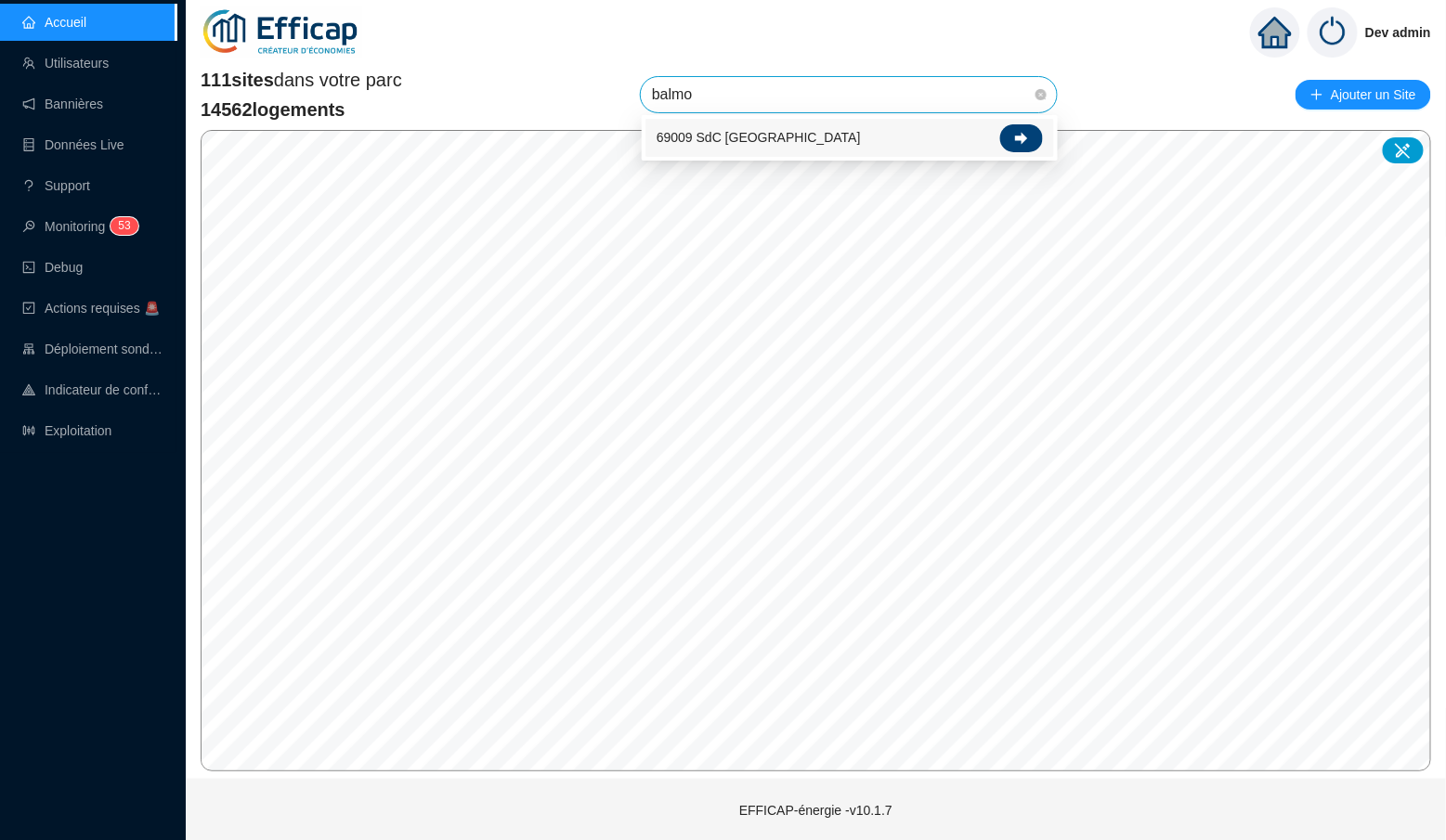
click at [1026, 148] on div at bounding box center [1022, 138] width 43 height 28
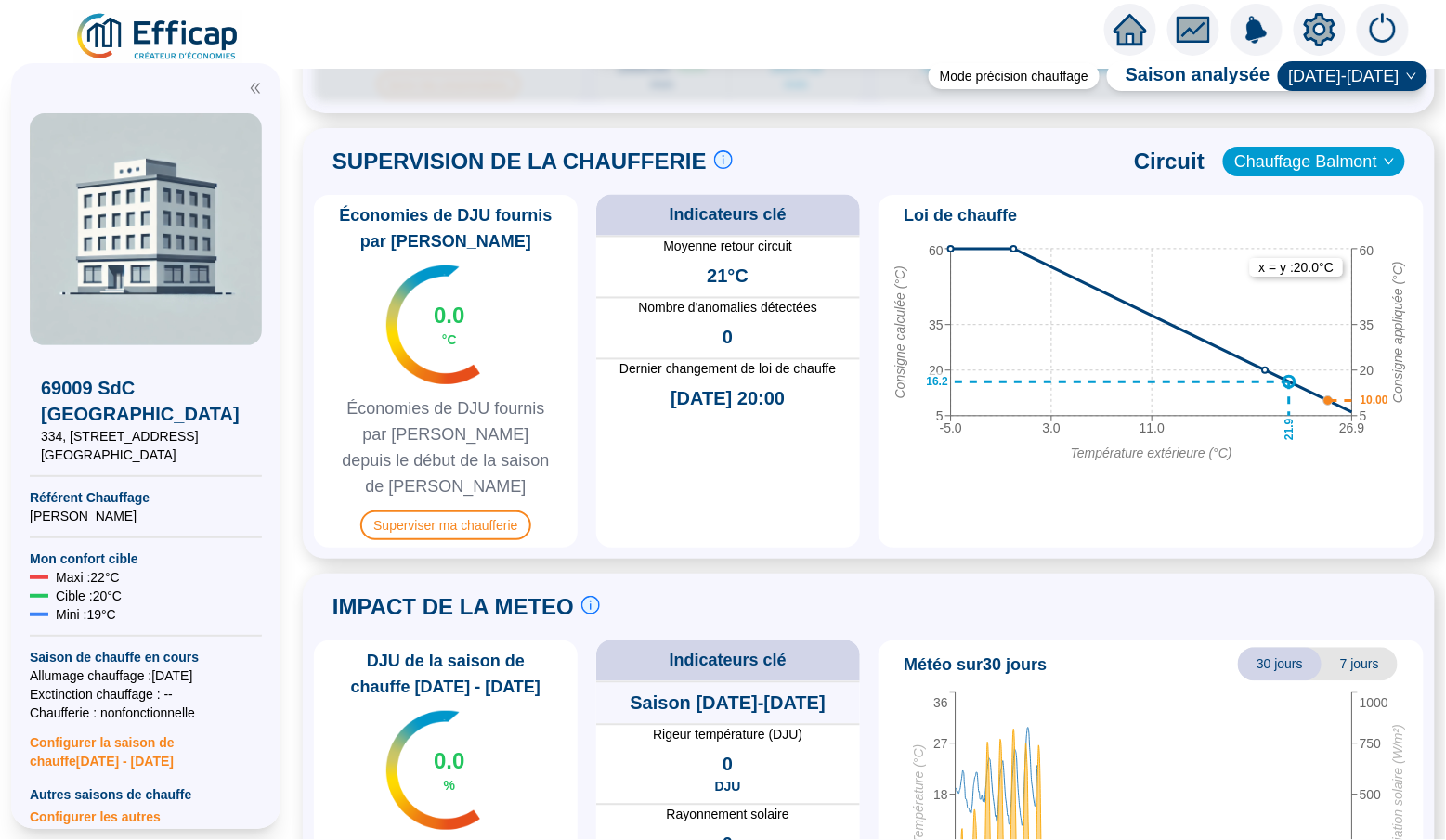
scroll to position [1045, 0]
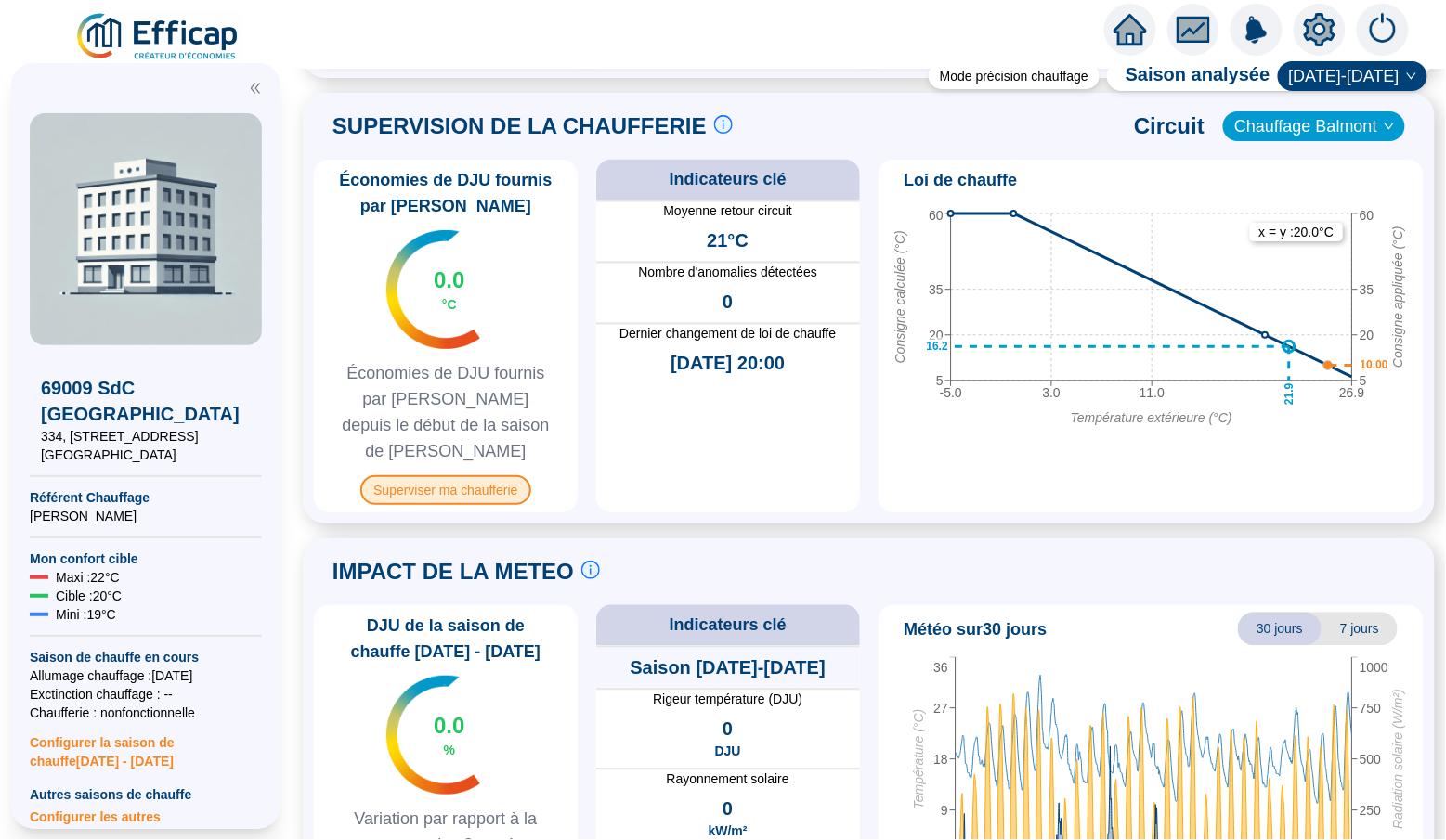
click at [447, 476] on span "Superviser ma chaufferie" at bounding box center [445, 490] width 170 height 30
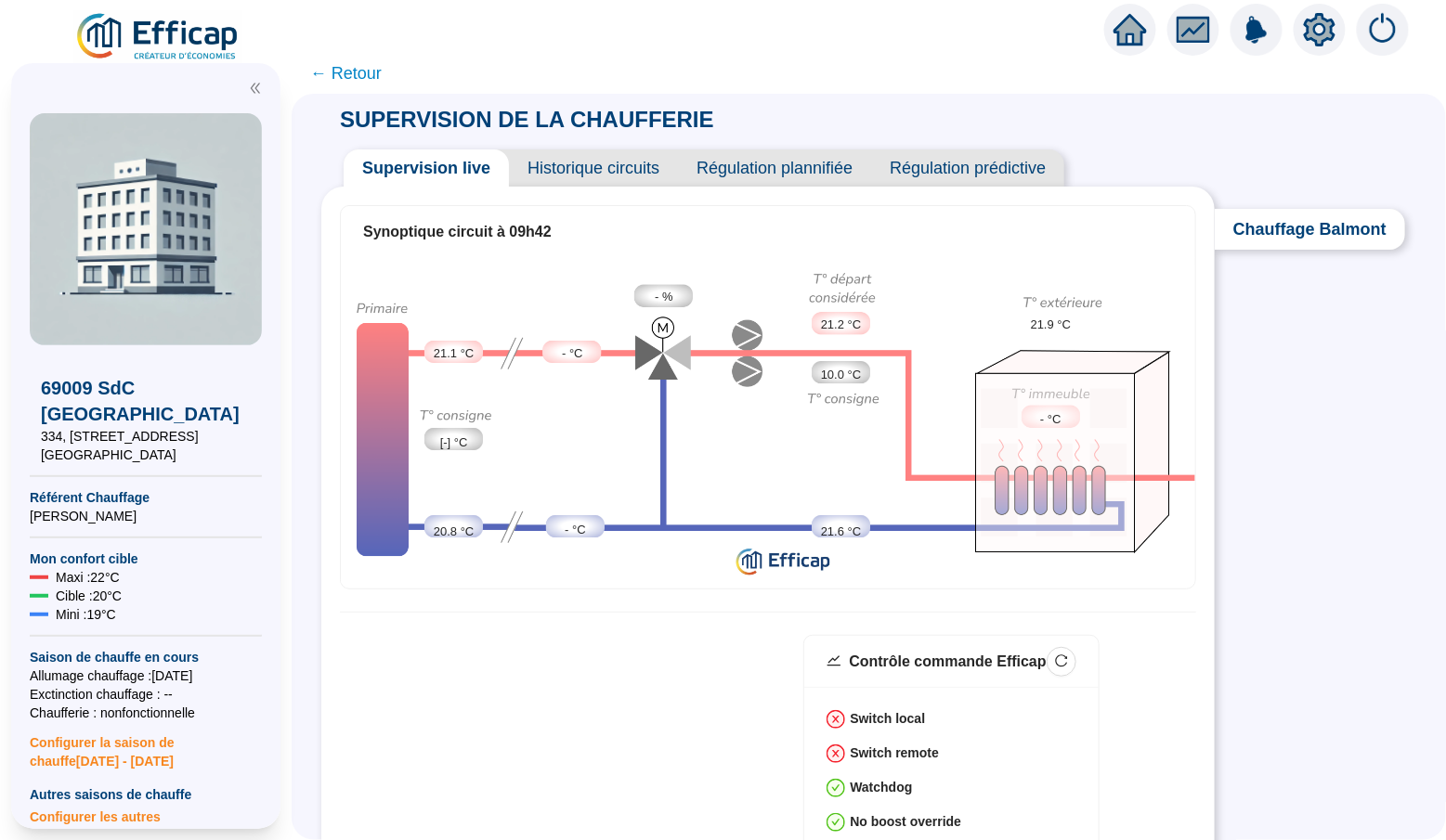
click at [364, 75] on span "← Retour" at bounding box center [346, 73] width 72 height 26
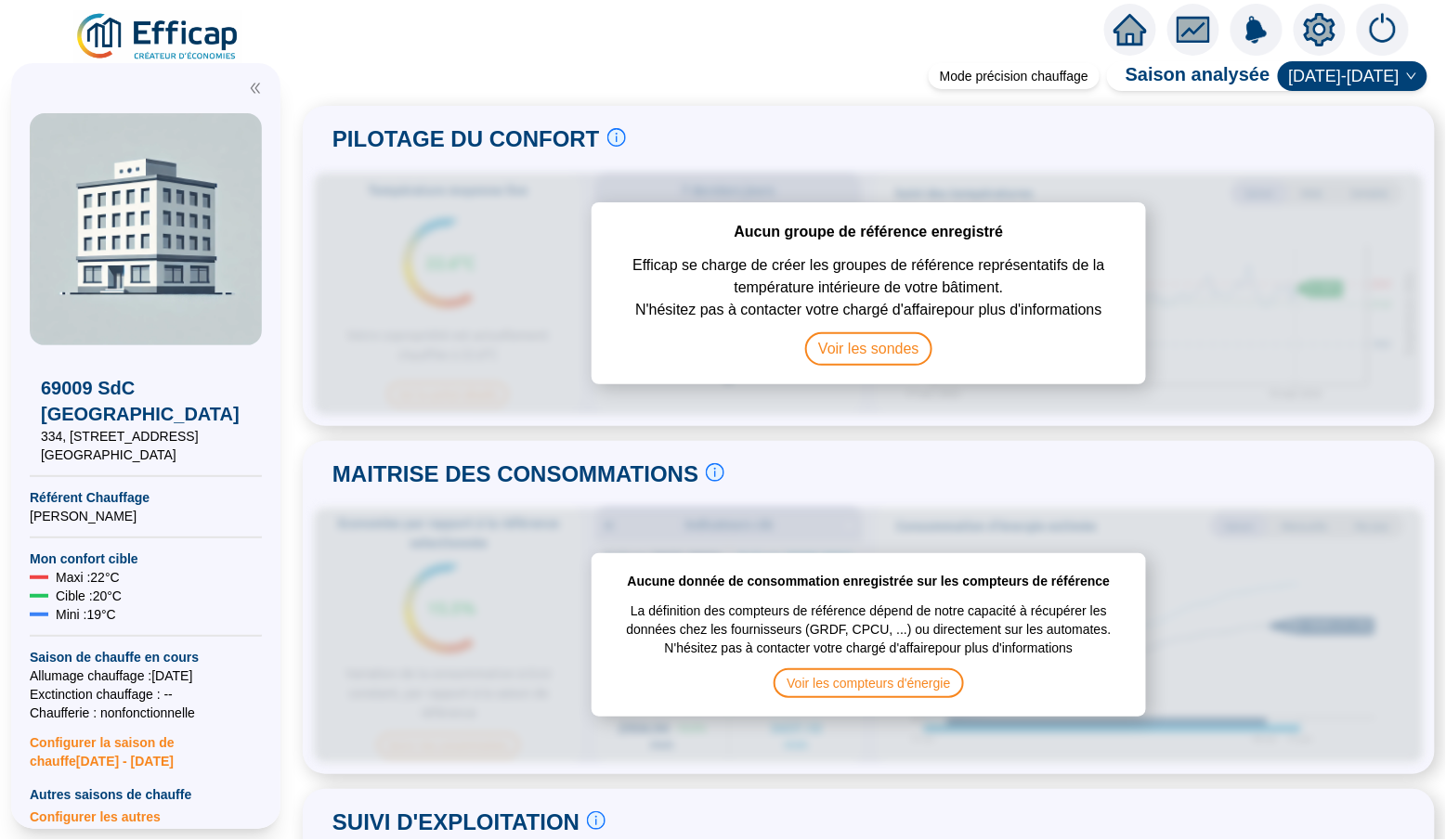
click at [1122, 34] on icon "home" at bounding box center [1129, 29] width 33 height 26
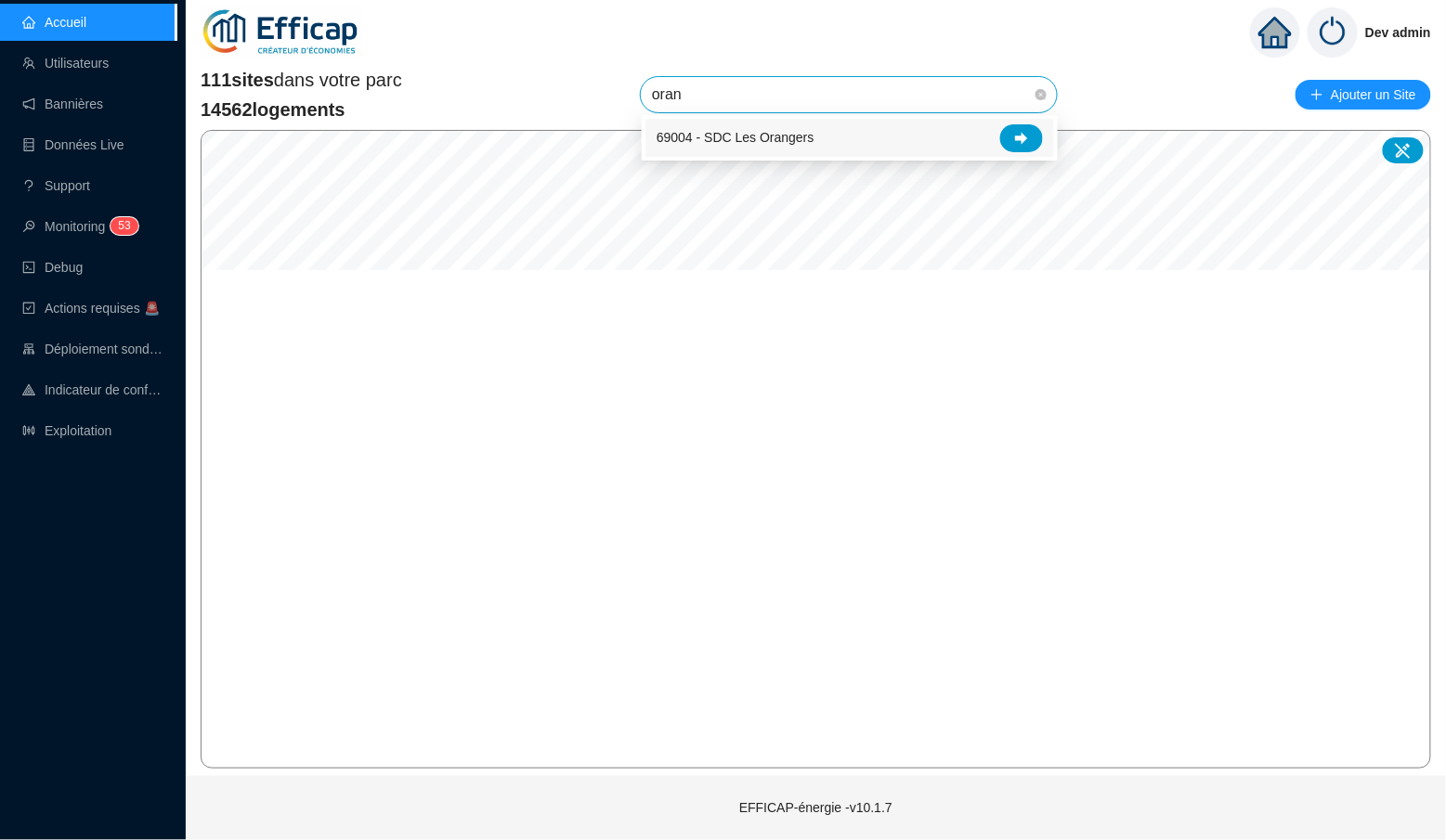
type input "orang"
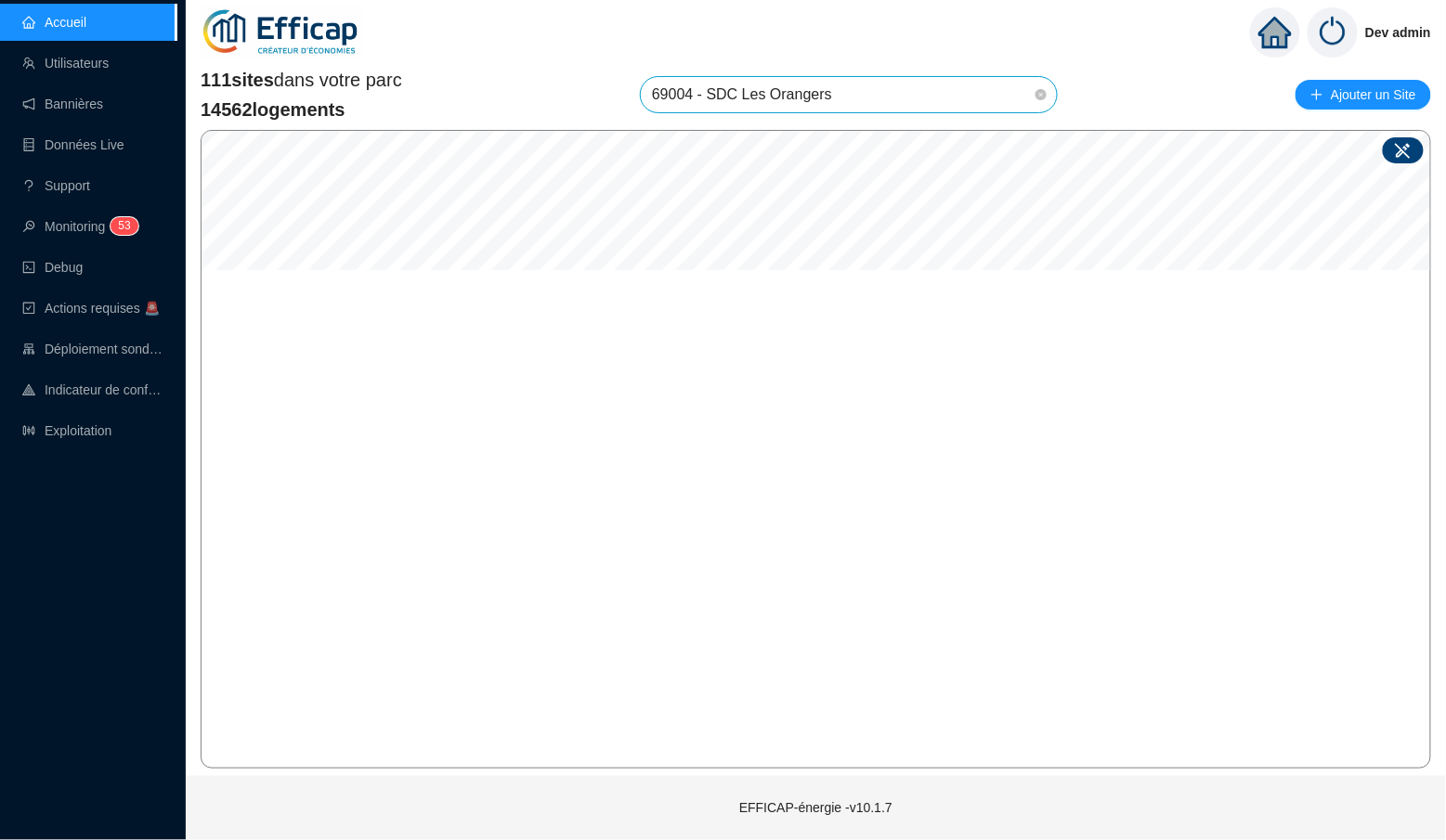
click at [1414, 147] on div at bounding box center [1403, 151] width 41 height 26
click at [827, 407] on input "search" at bounding box center [829, 413] width 138 height 28
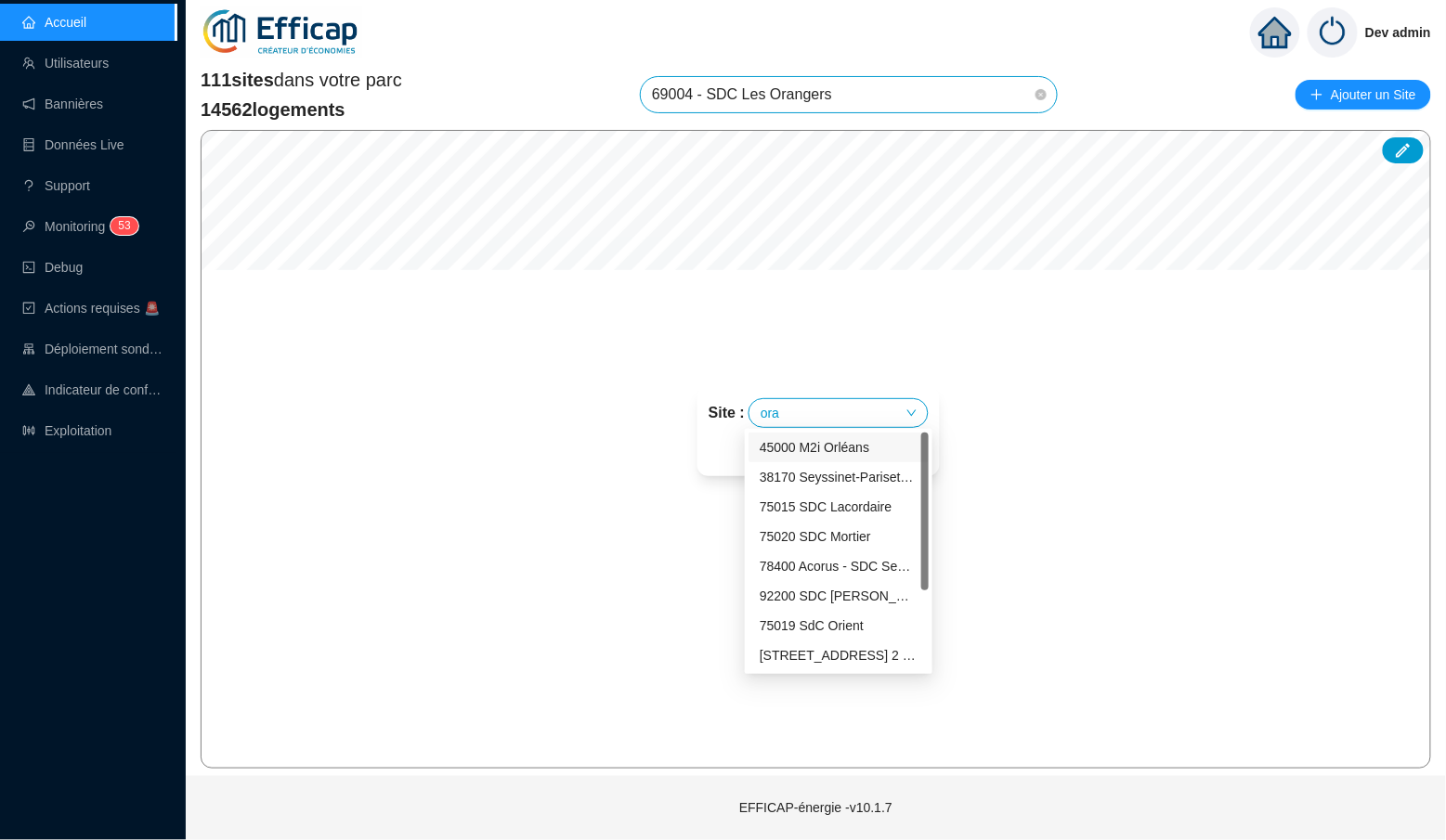
type input "oran"
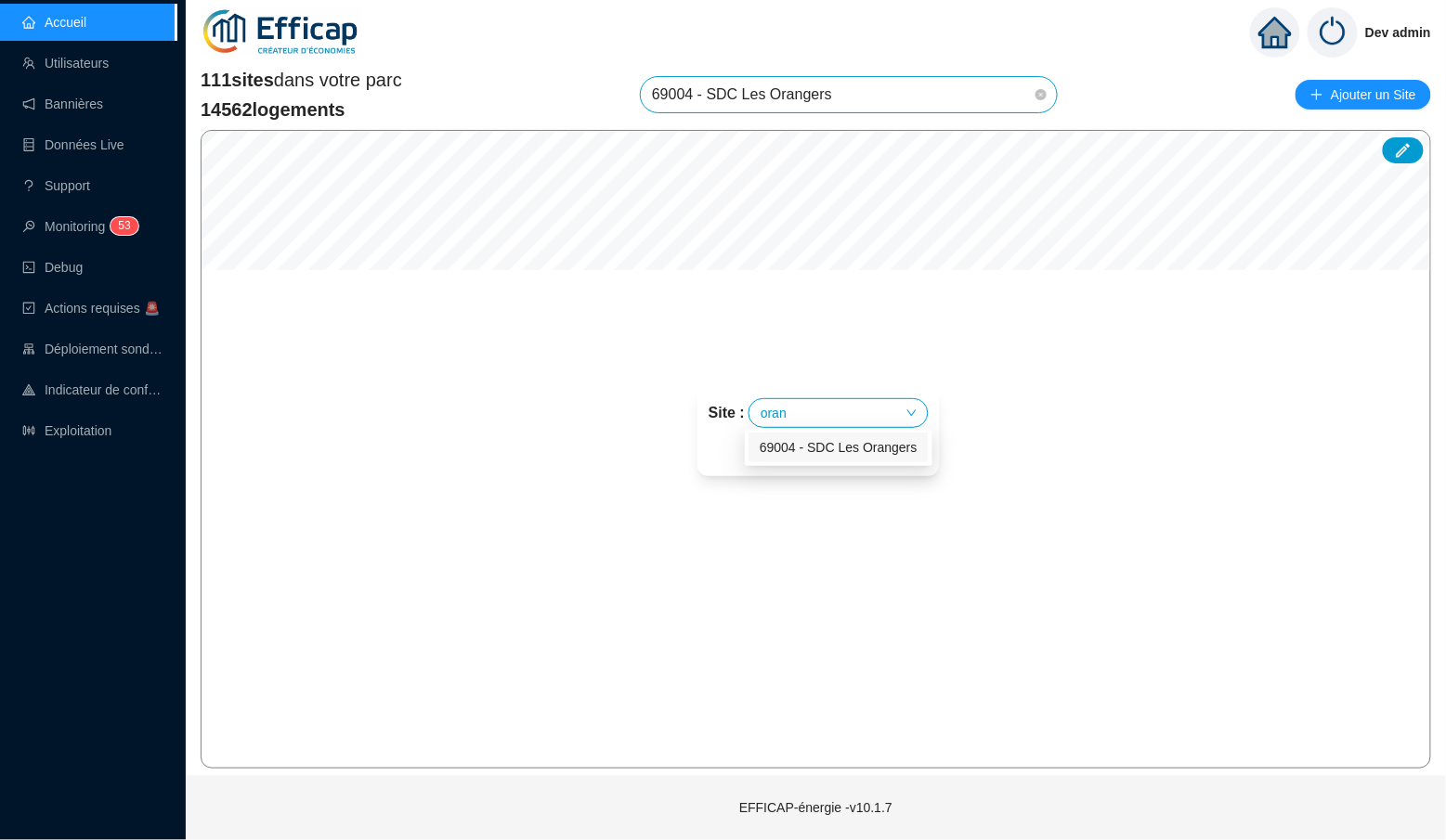
click at [849, 449] on div "69004 - SDC Les Orangers" at bounding box center [838, 448] width 158 height 19
click at [849, 449] on div "Batiment :" at bounding box center [819, 446] width 239 height 22
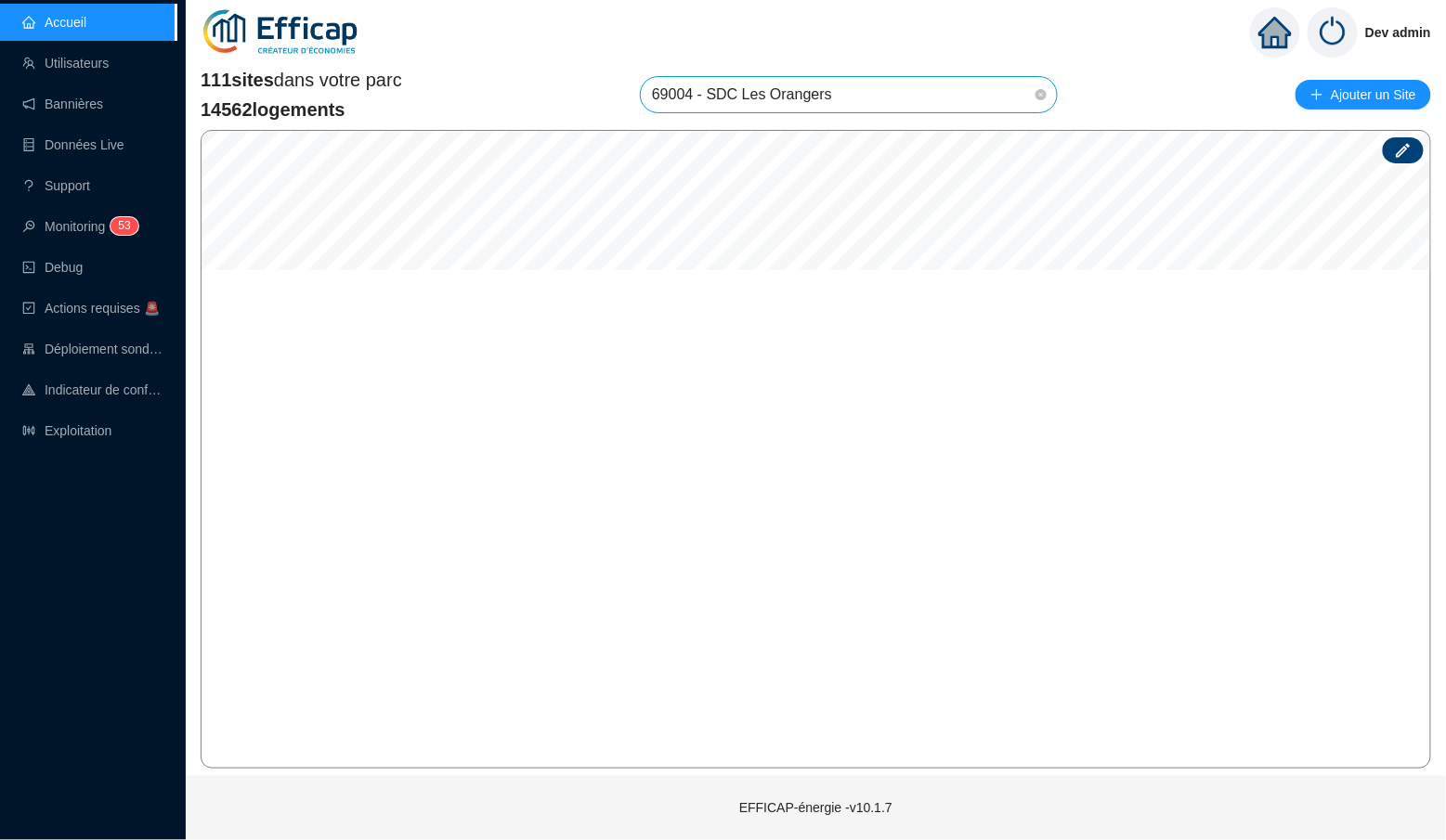
click at [1389, 148] on div at bounding box center [1403, 151] width 41 height 26
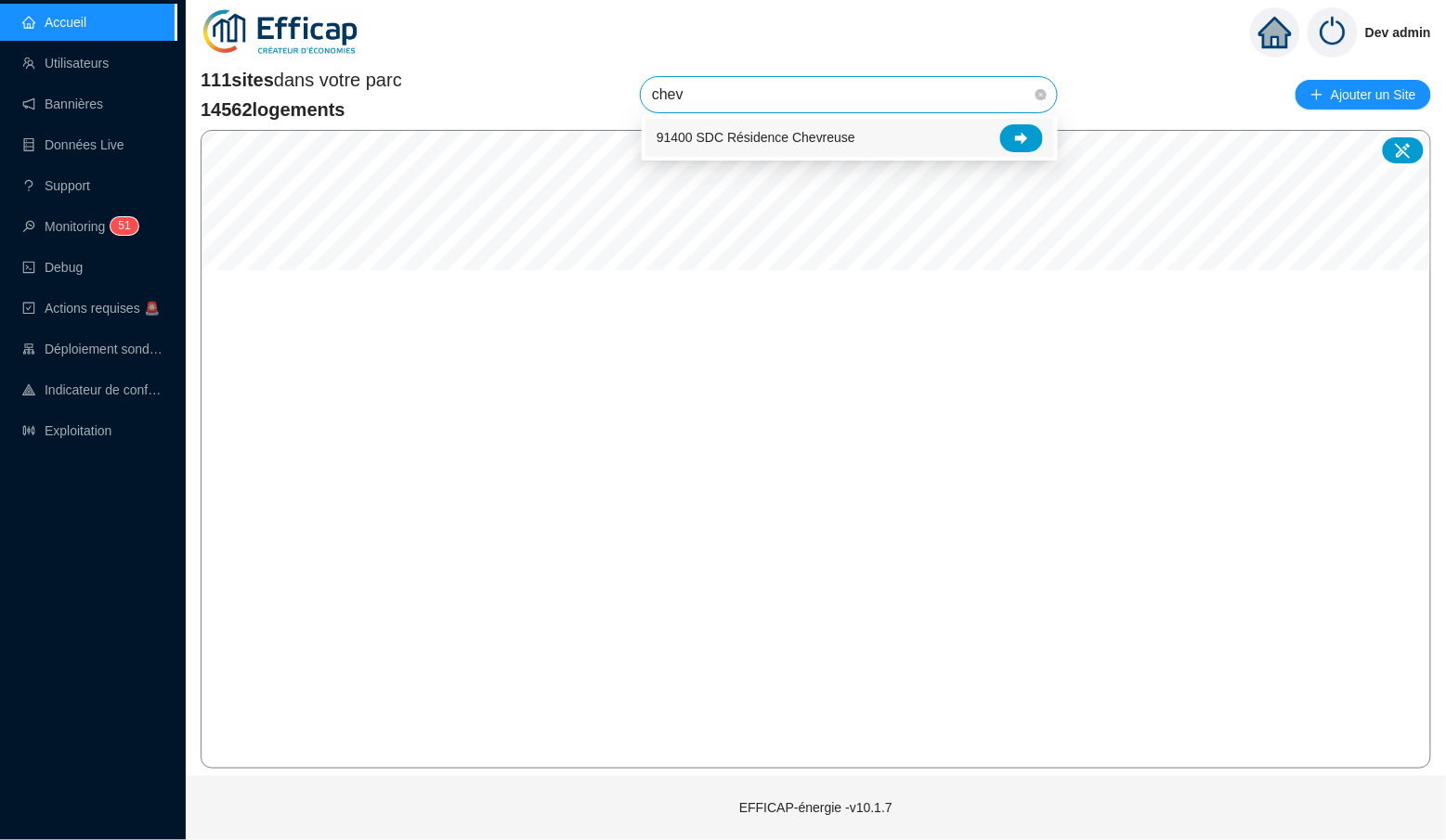
type input "chez"
drag, startPoint x: 676, startPoint y: 67, endPoint x: 1012, endPoint y: 120, distance: 340.2
click at [1012, 120] on div "75013 SDC Brillat-[PERSON_NAME]" at bounding box center [850, 137] width 409 height 38
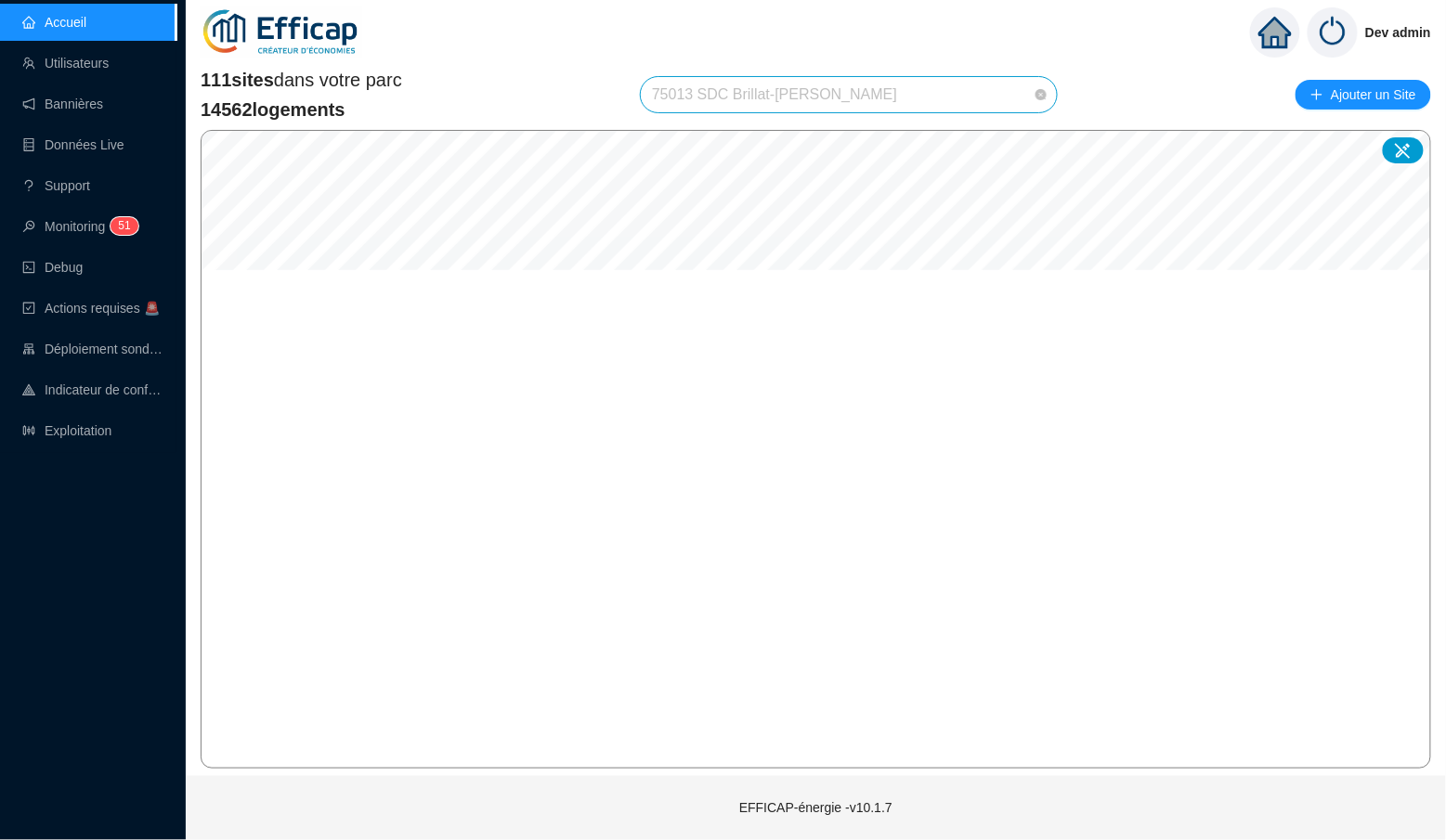
click at [901, 78] on span "75013 SDC Brillat-[PERSON_NAME]" at bounding box center [848, 94] width 393 height 35
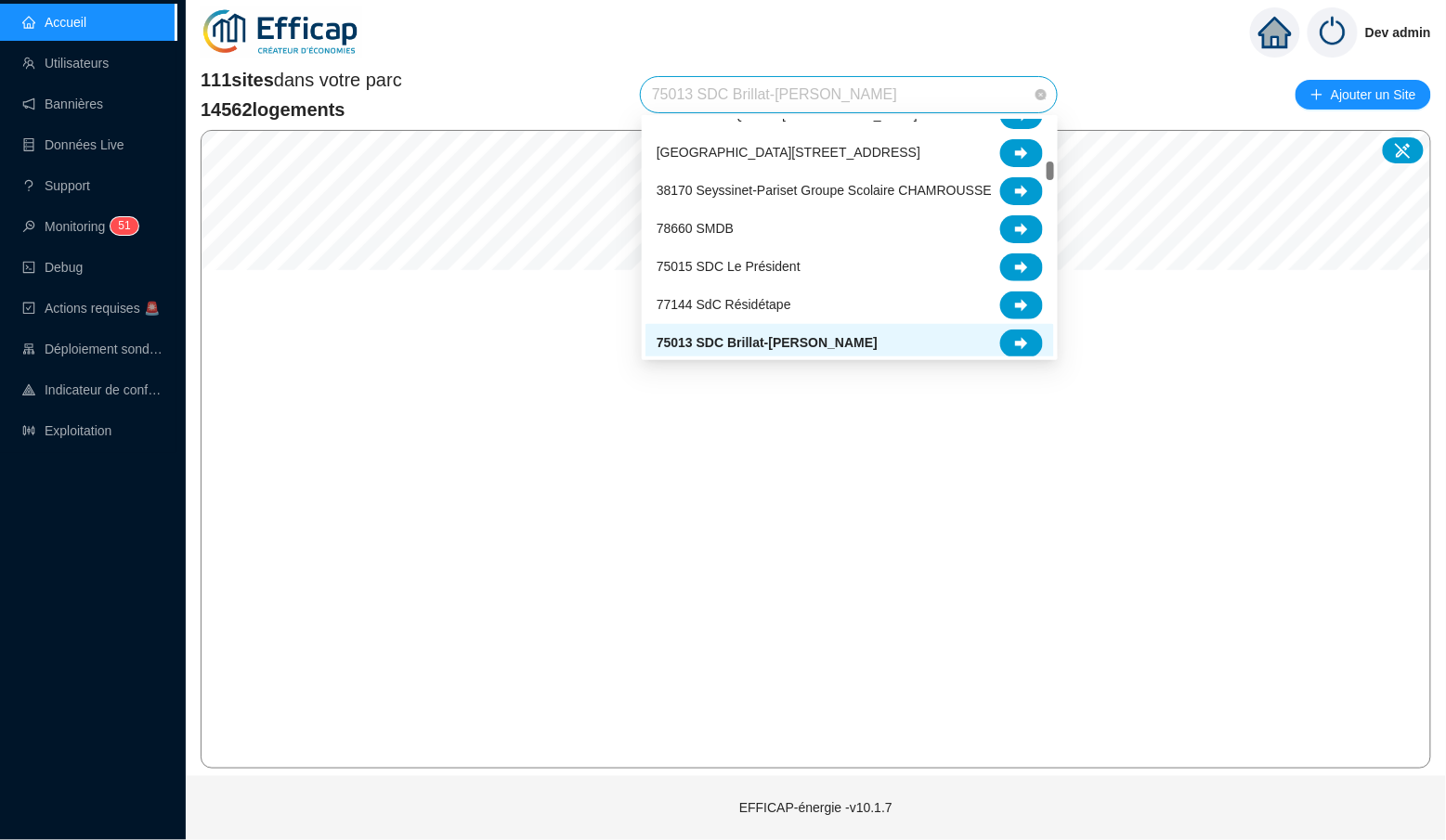
click at [899, 88] on span "75013 SDC Brillat-[PERSON_NAME]" at bounding box center [848, 94] width 393 height 35
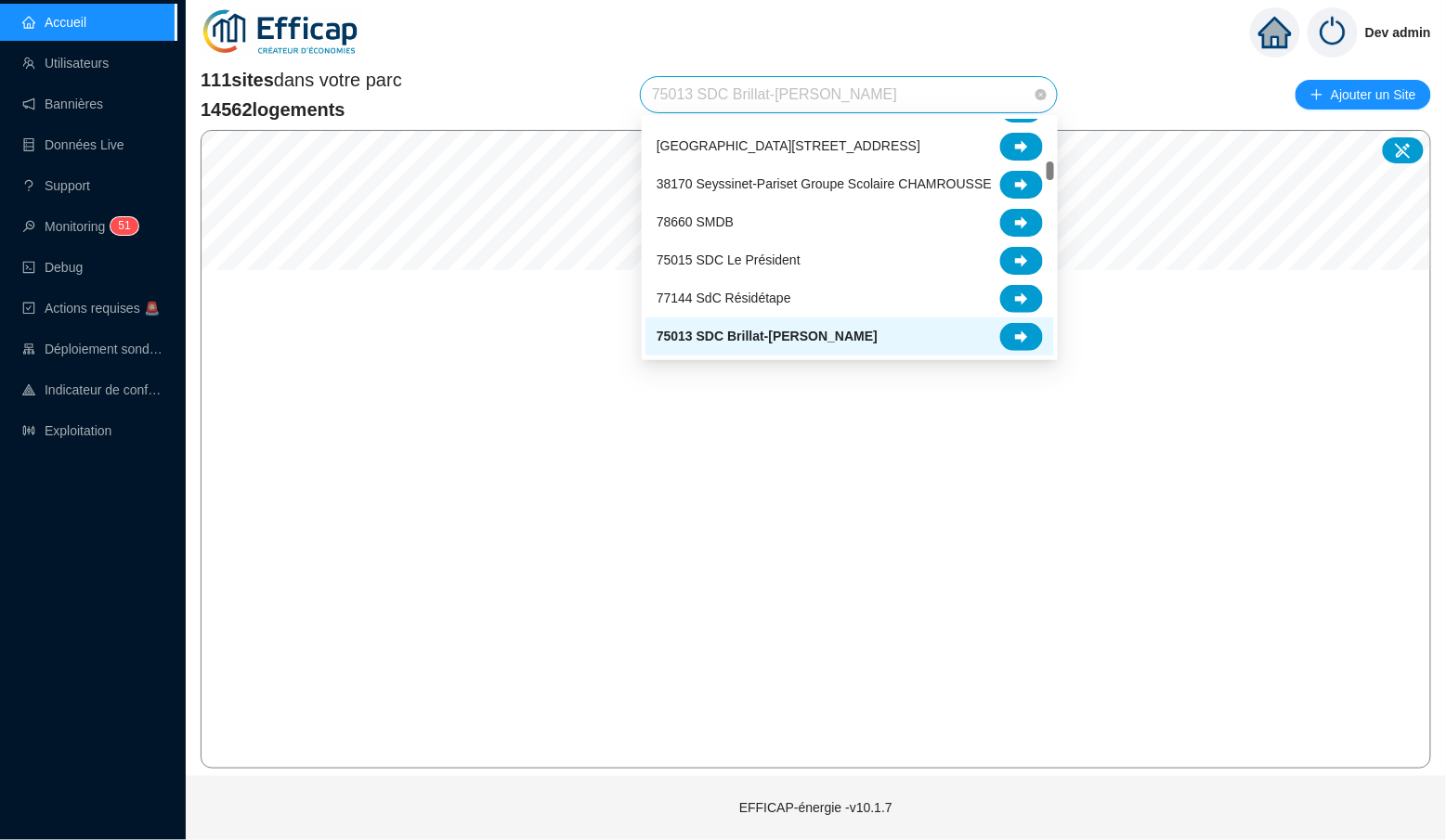
scroll to position [650, 0]
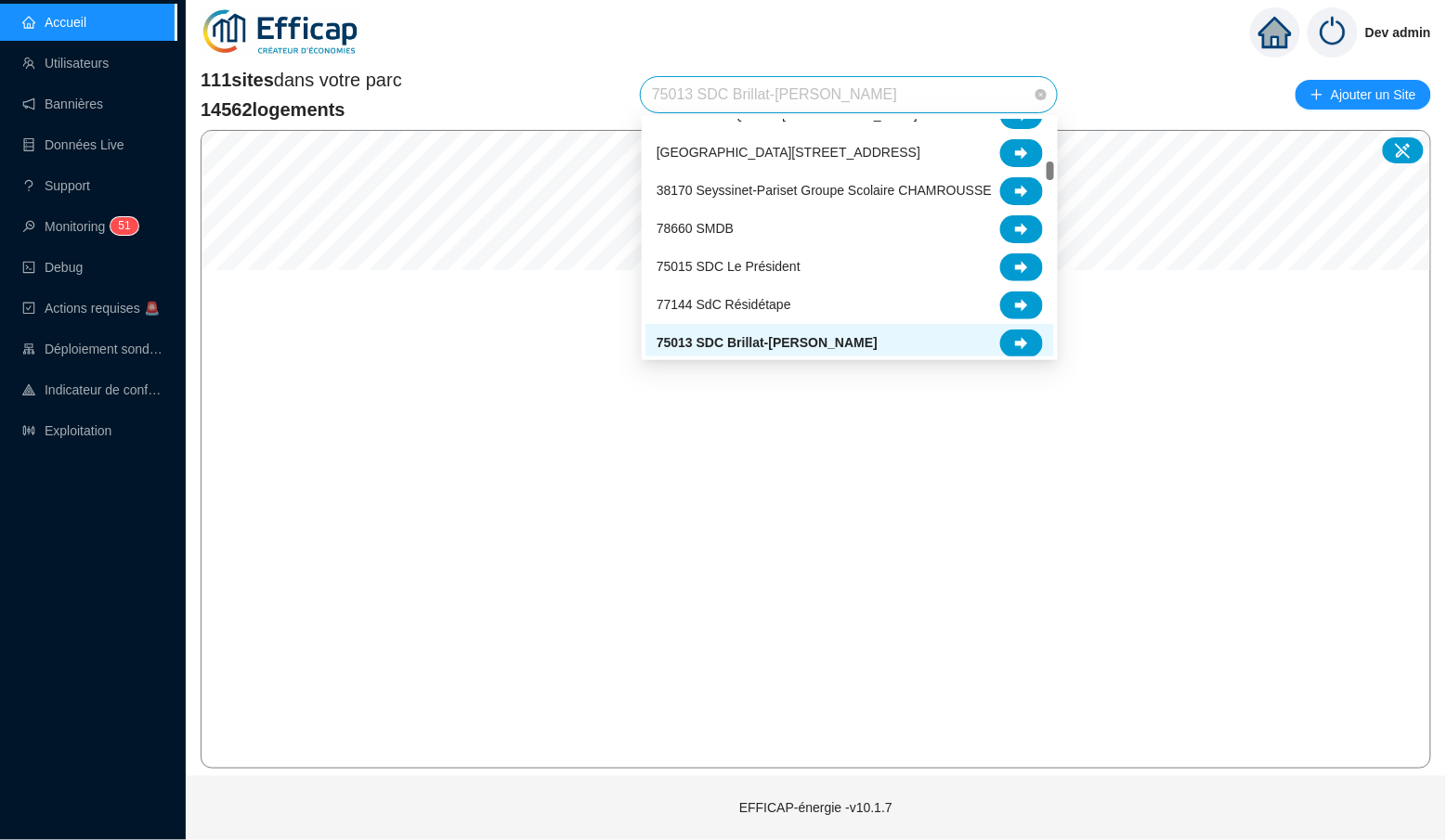
drag, startPoint x: 920, startPoint y: 90, endPoint x: 608, endPoint y: 91, distance: 312.0
click at [608, 91] on div "111 sites dans votre parc 14562 logements 75013 SDC Brillat-[GEOGRAPHIC_DATA] A…" at bounding box center [816, 94] width 1230 height 55
click at [997, 91] on span "75013 SDC Brillat-[PERSON_NAME]" at bounding box center [848, 94] width 393 height 35
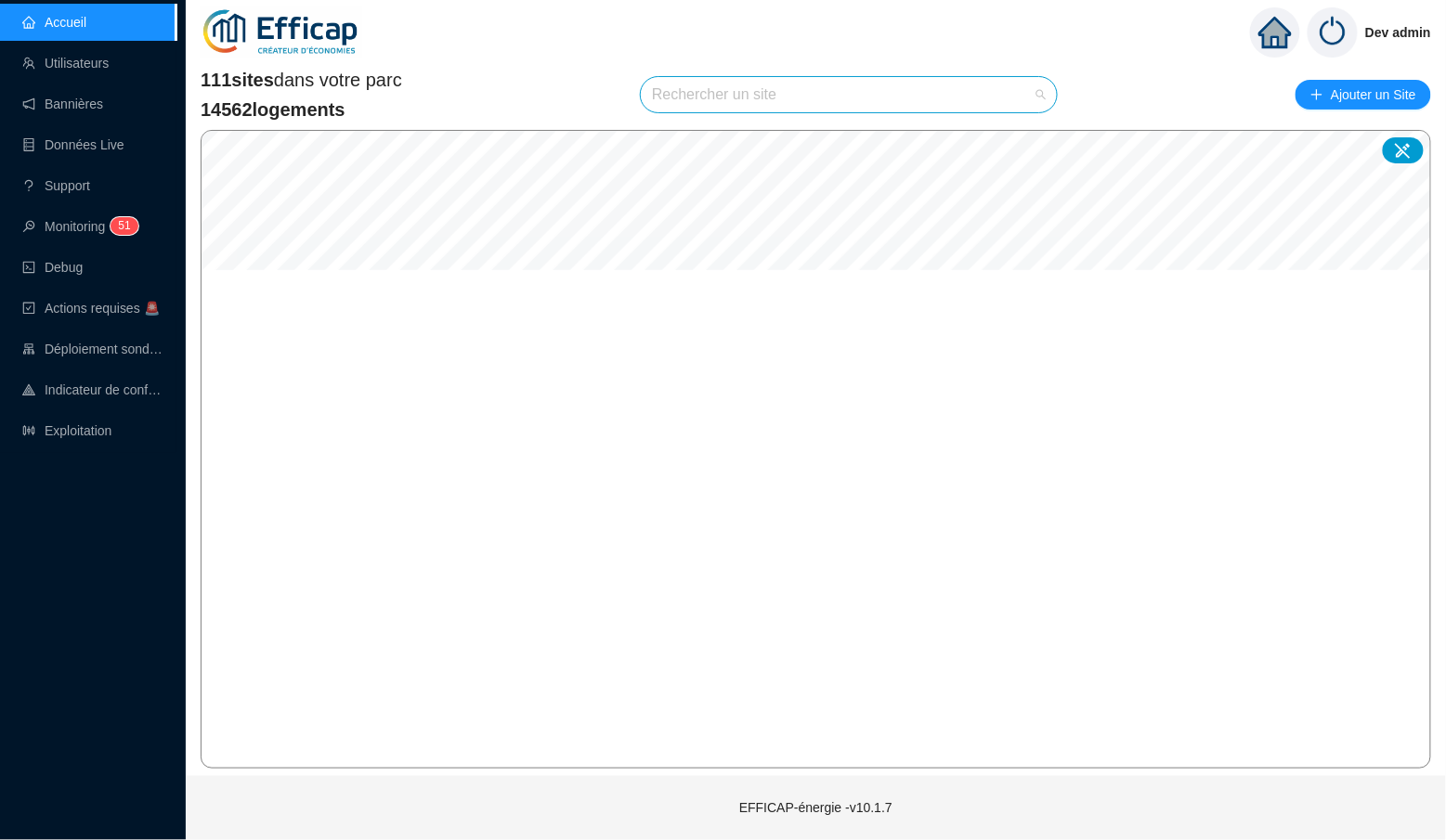
click at [967, 100] on input "search" at bounding box center [840, 94] width 377 height 35
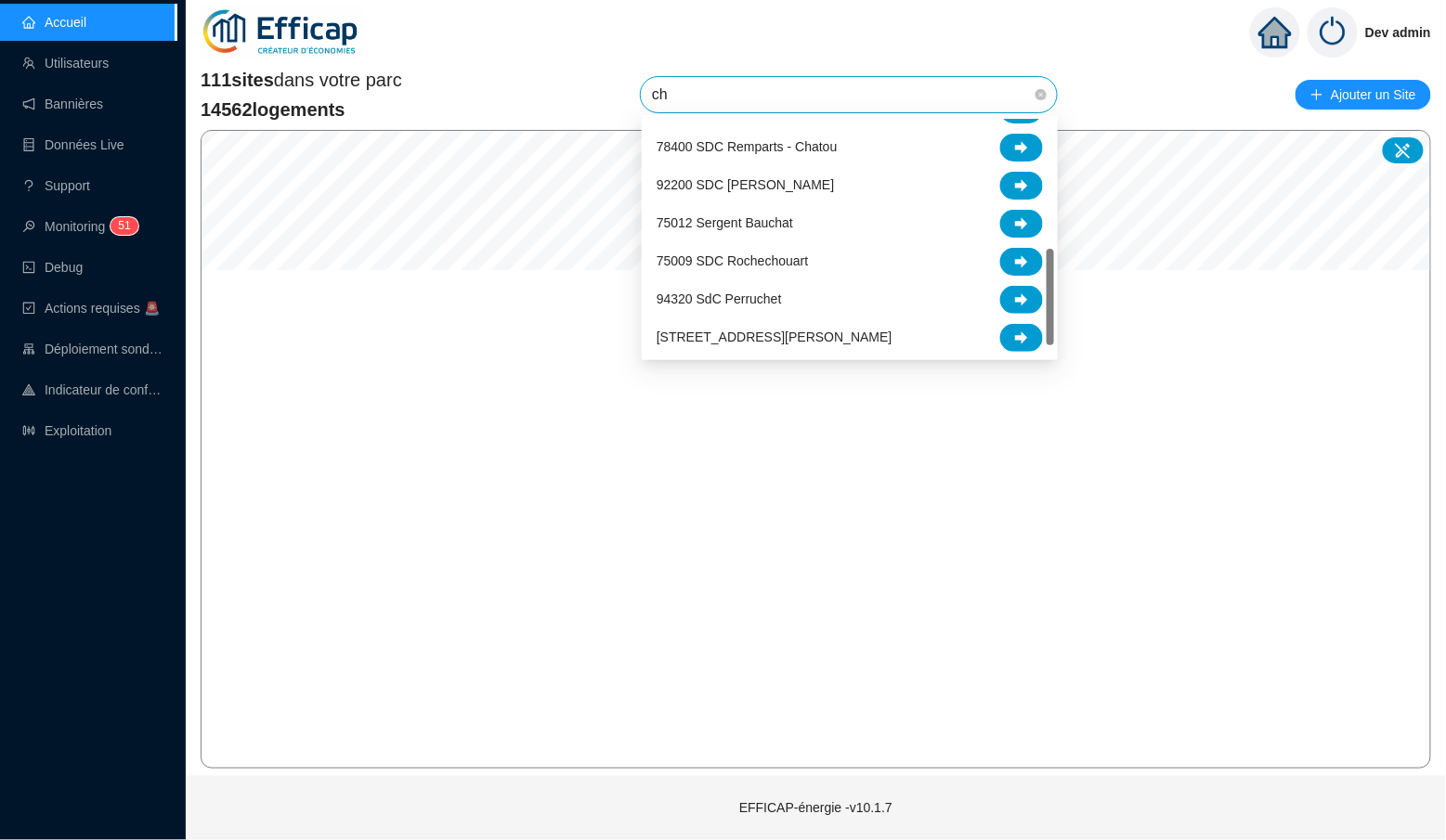
scroll to position [0, 0]
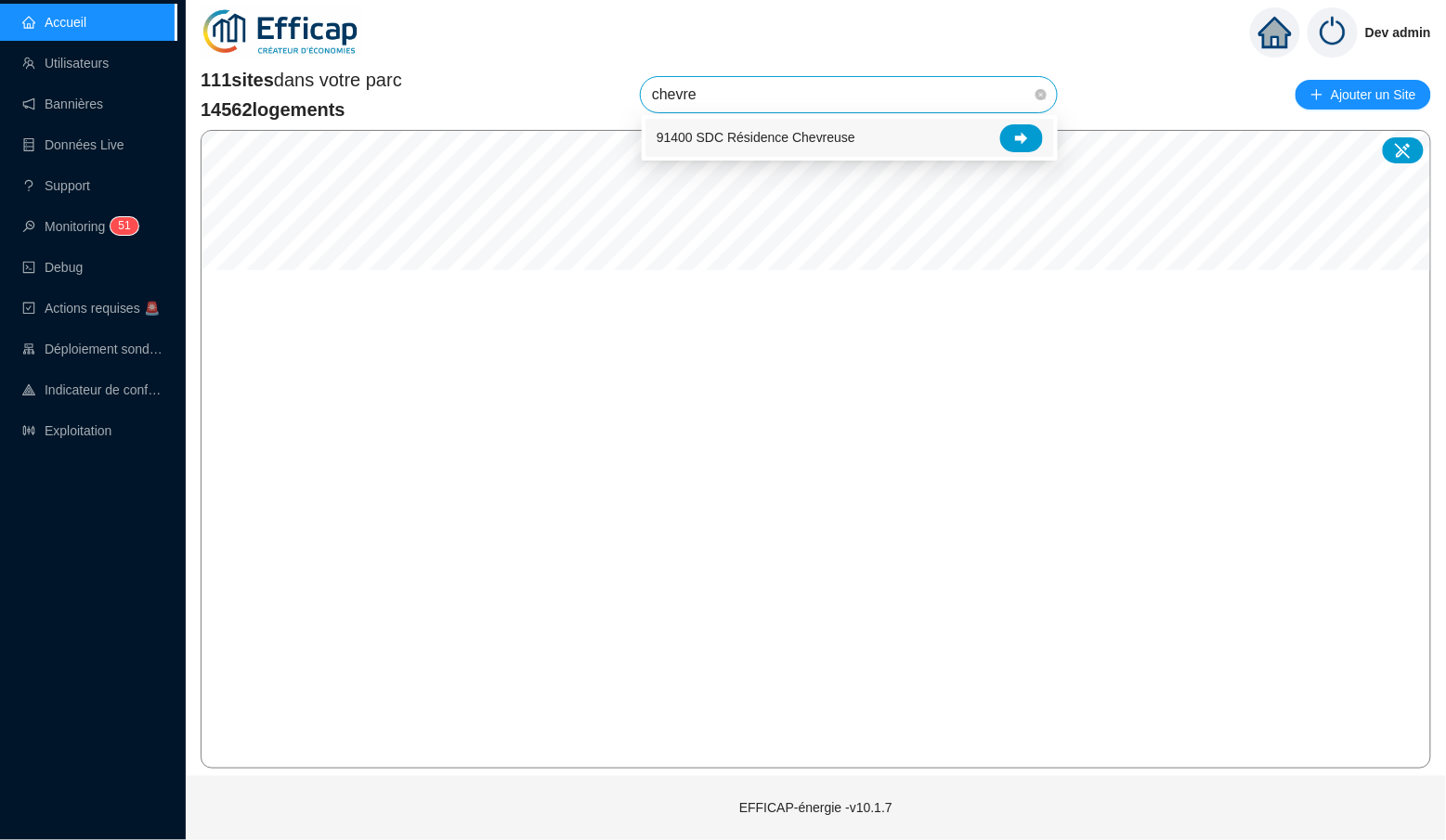
type input "chèvre"
drag, startPoint x: 1051, startPoint y: 118, endPoint x: 1030, endPoint y: 139, distance: 29.7
click at [1030, 139] on div at bounding box center [1022, 138] width 43 height 28
